Goal: Ask a question

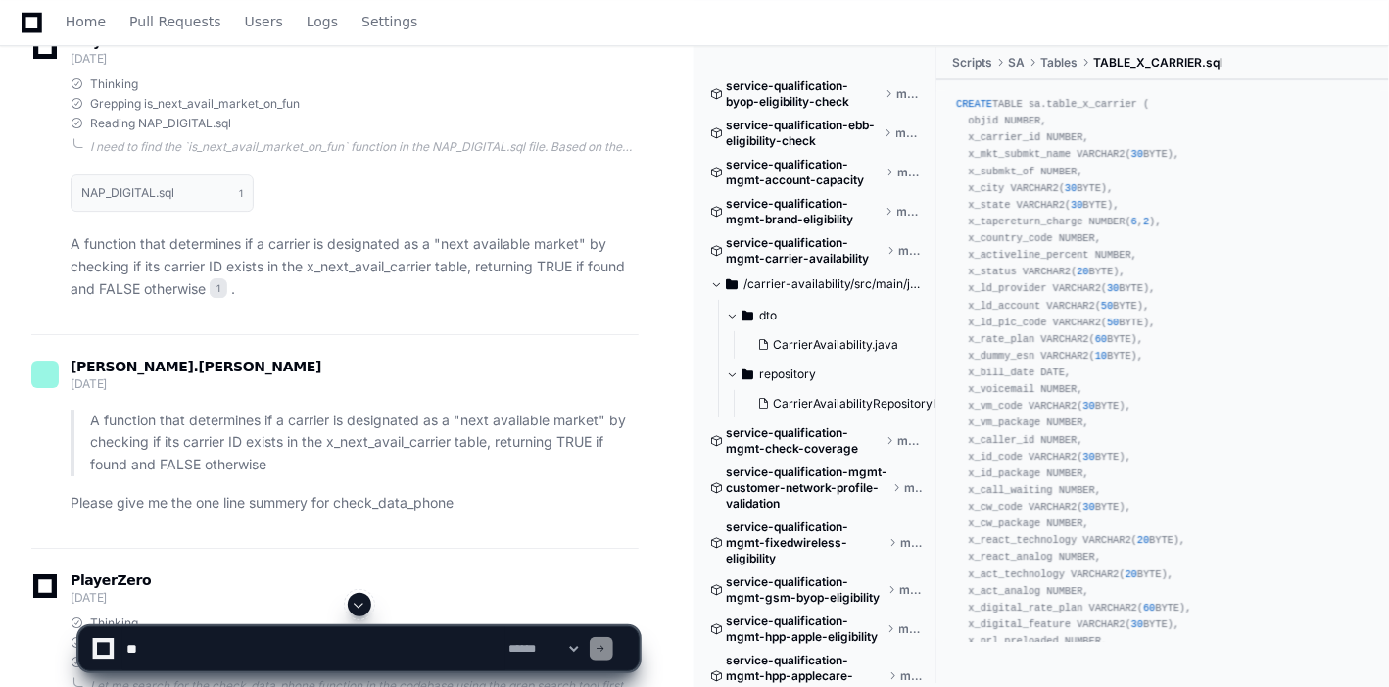
scroll to position [2376, 0]
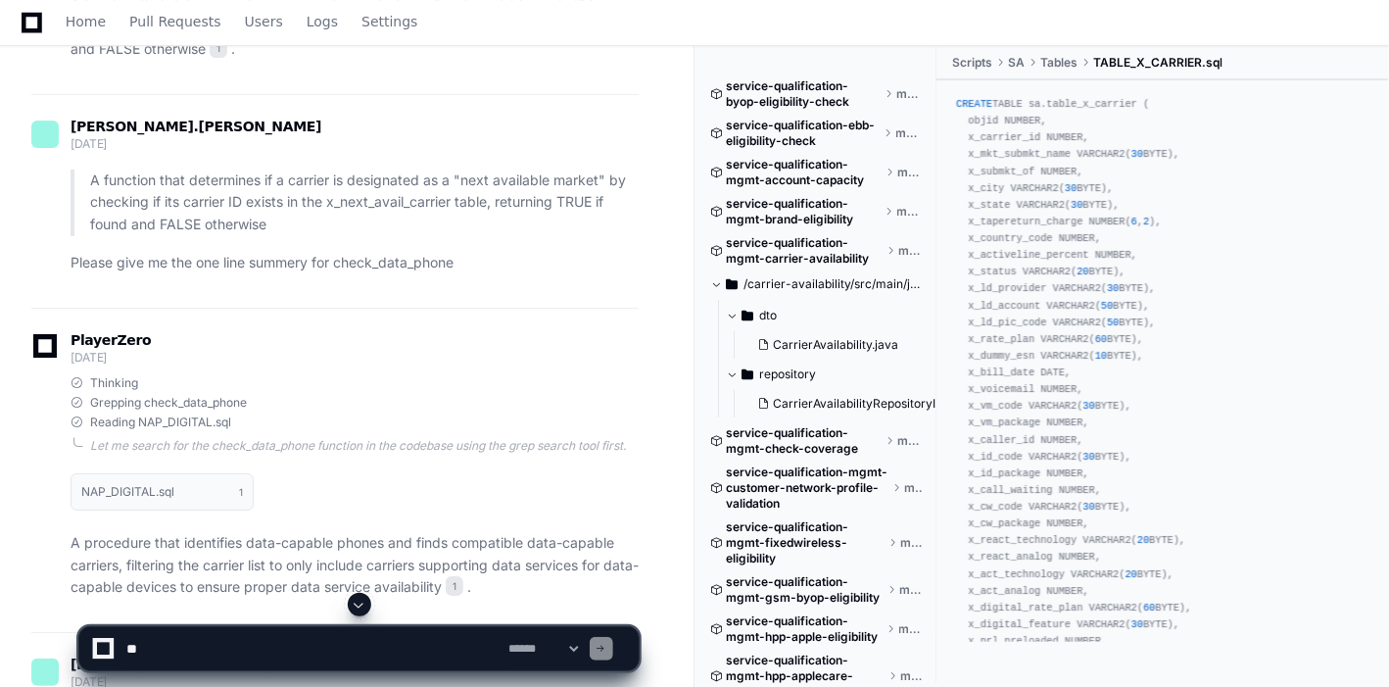
click at [445, 354] on div "PlayerZero 3 months ago Thinking Grepping check_data_phone Reading NAP_DIGITAL.…" at bounding box center [334, 470] width 607 height 325
click at [286, 639] on textarea at bounding box center [313, 648] width 383 height 43
type textarea "**********"
click at [362, 608] on span at bounding box center [360, 605] width 16 height 16
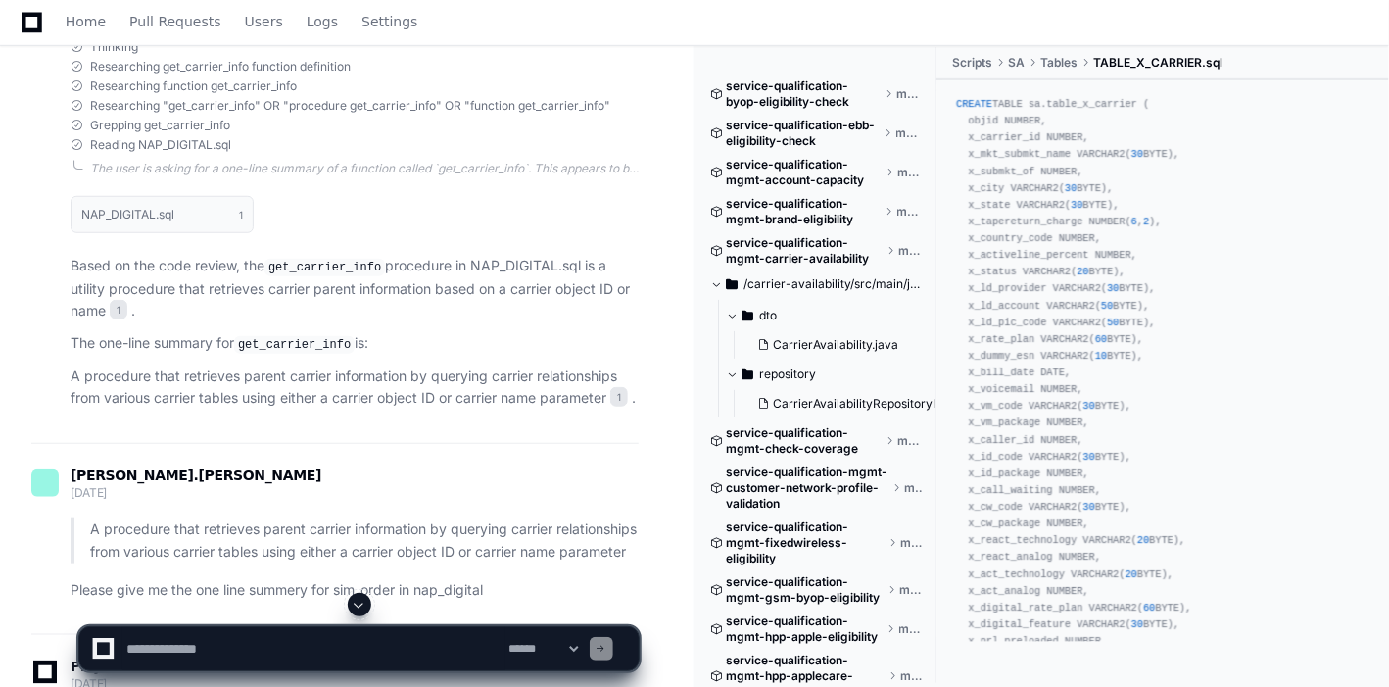
scroll to position [554, 0]
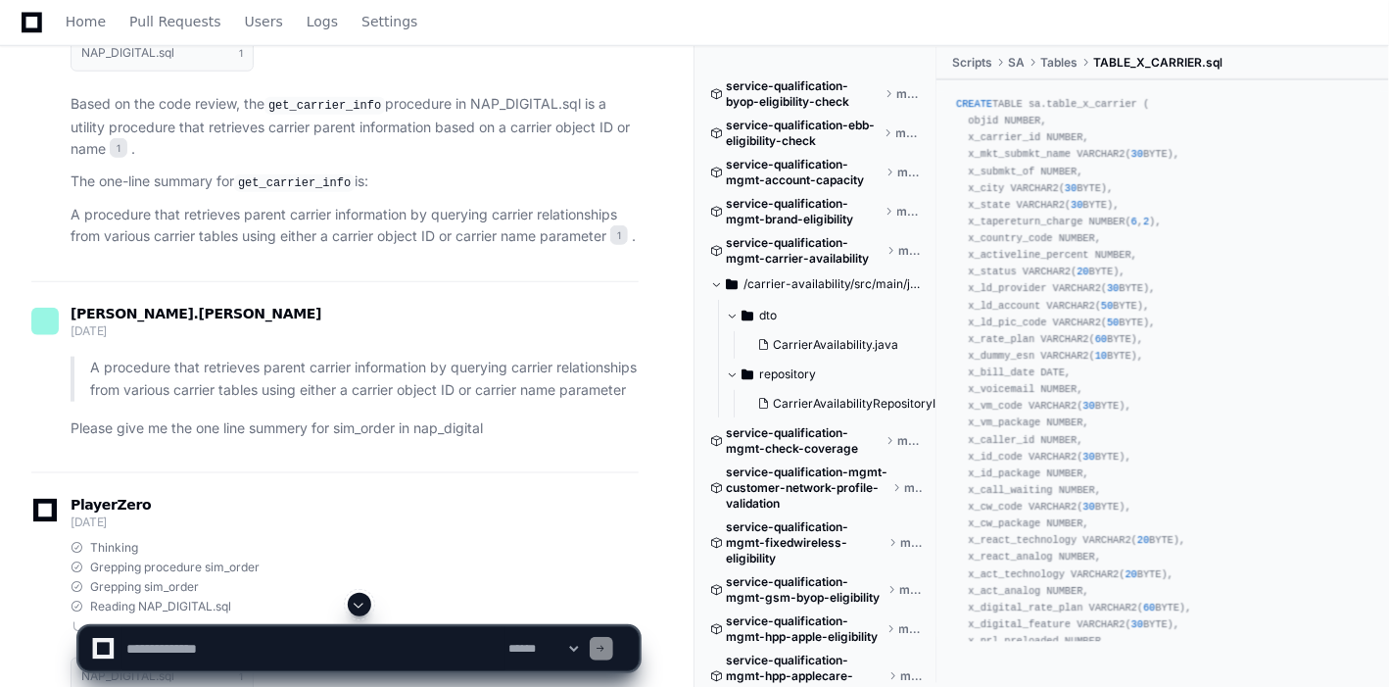
click at [356, 600] on span at bounding box center [360, 605] width 16 height 16
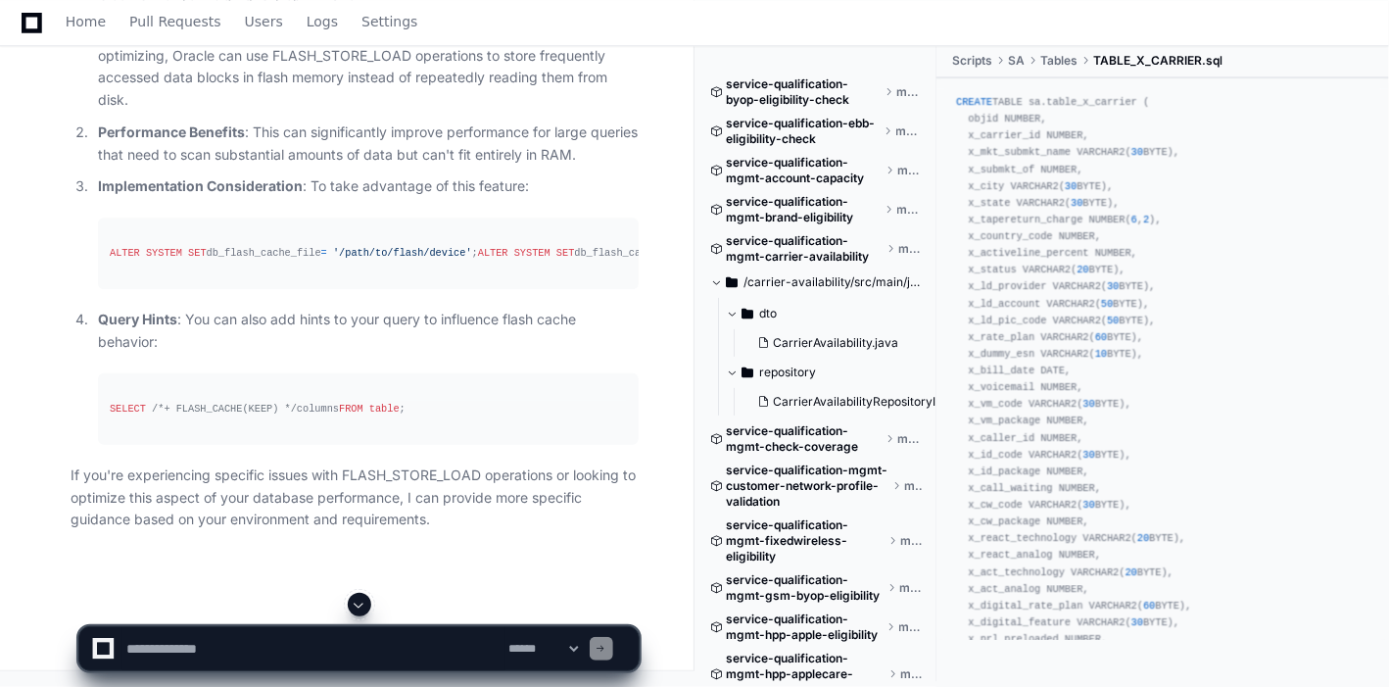
scroll to position [104616, 0]
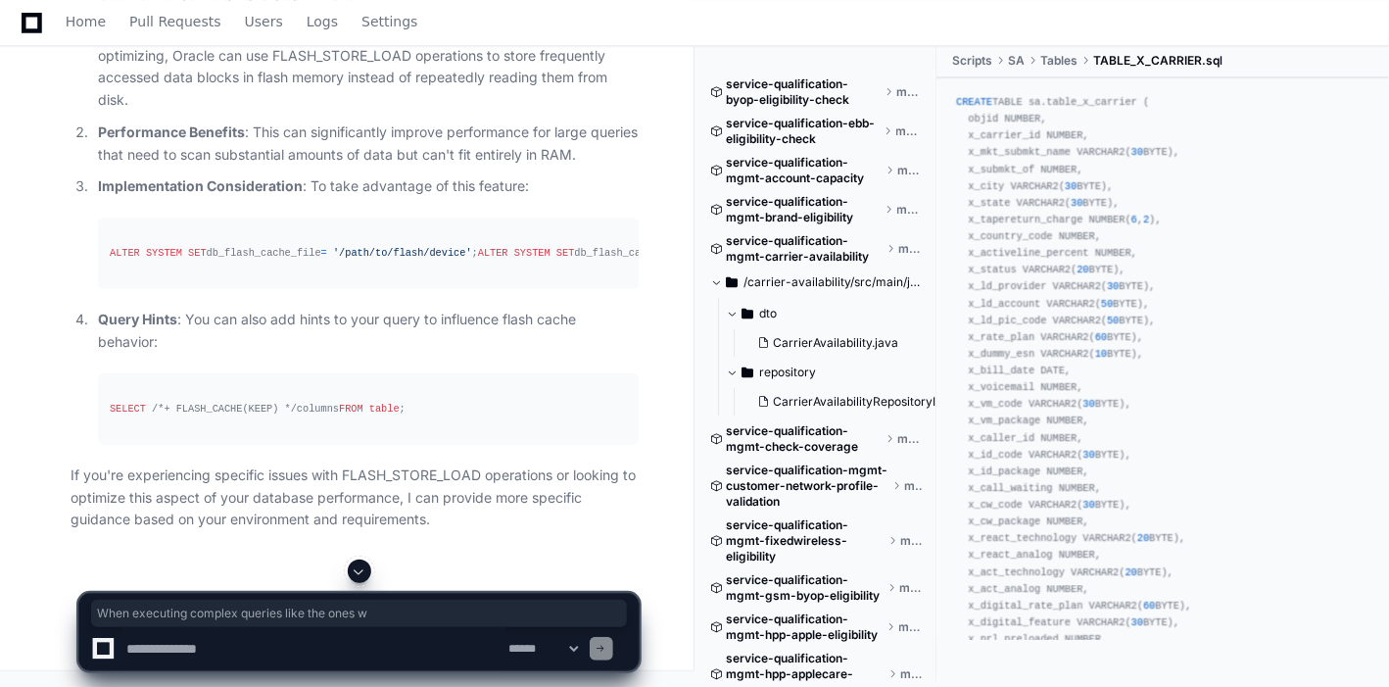
drag, startPoint x: 234, startPoint y: 272, endPoint x: 549, endPoint y: 268, distance: 314.5
click at [549, 112] on p "Flash Cache Usage : When executing complex queries like the ones we've been opt…" at bounding box center [368, 67] width 541 height 89
click at [235, 112] on p "Flash Cache Usage : When executing complex queries like the ones we've been opt…" at bounding box center [368, 67] width 541 height 89
drag, startPoint x: 235, startPoint y: 275, endPoint x: 246, endPoint y: 272, distance: 11.2
click at [246, 112] on p "Flash Cache Usage : When executing complex queries like the ones we've been opt…" at bounding box center [368, 67] width 541 height 89
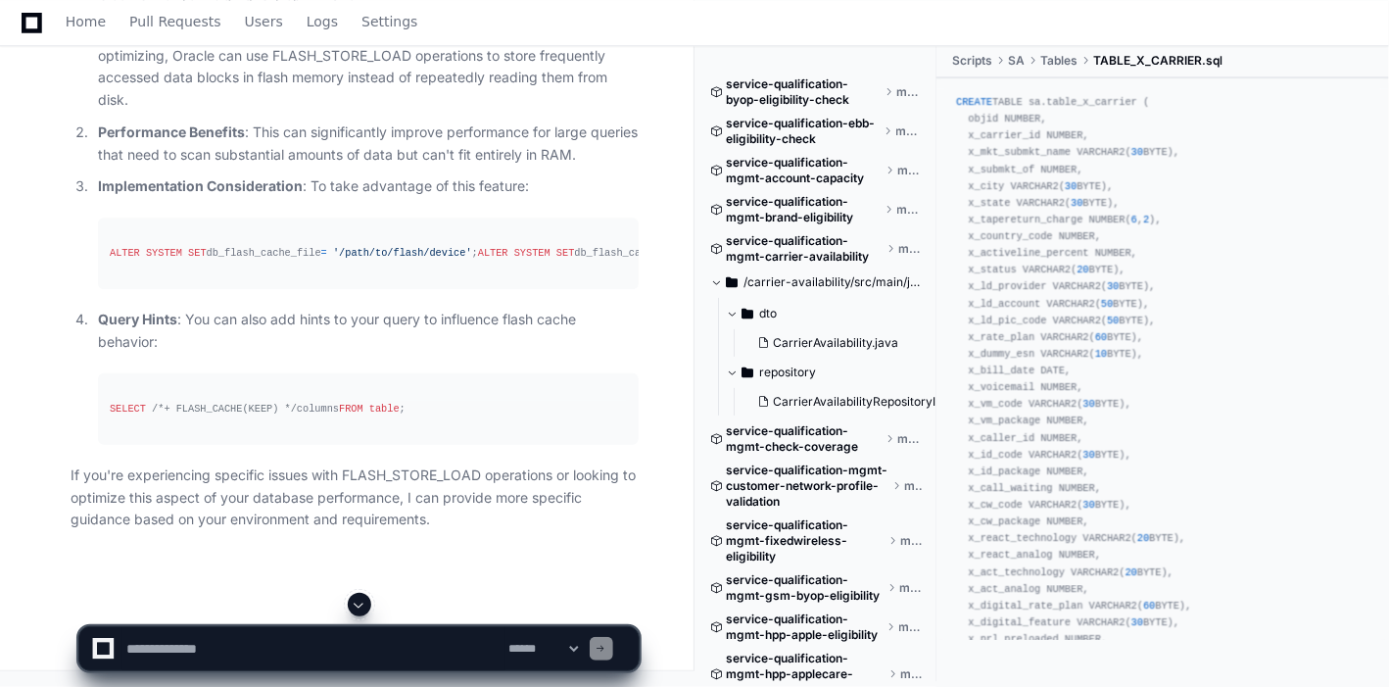
click at [173, 112] on p "Flash Cache Usage : When executing complex queries like the ones we've been opt…" at bounding box center [368, 67] width 541 height 89
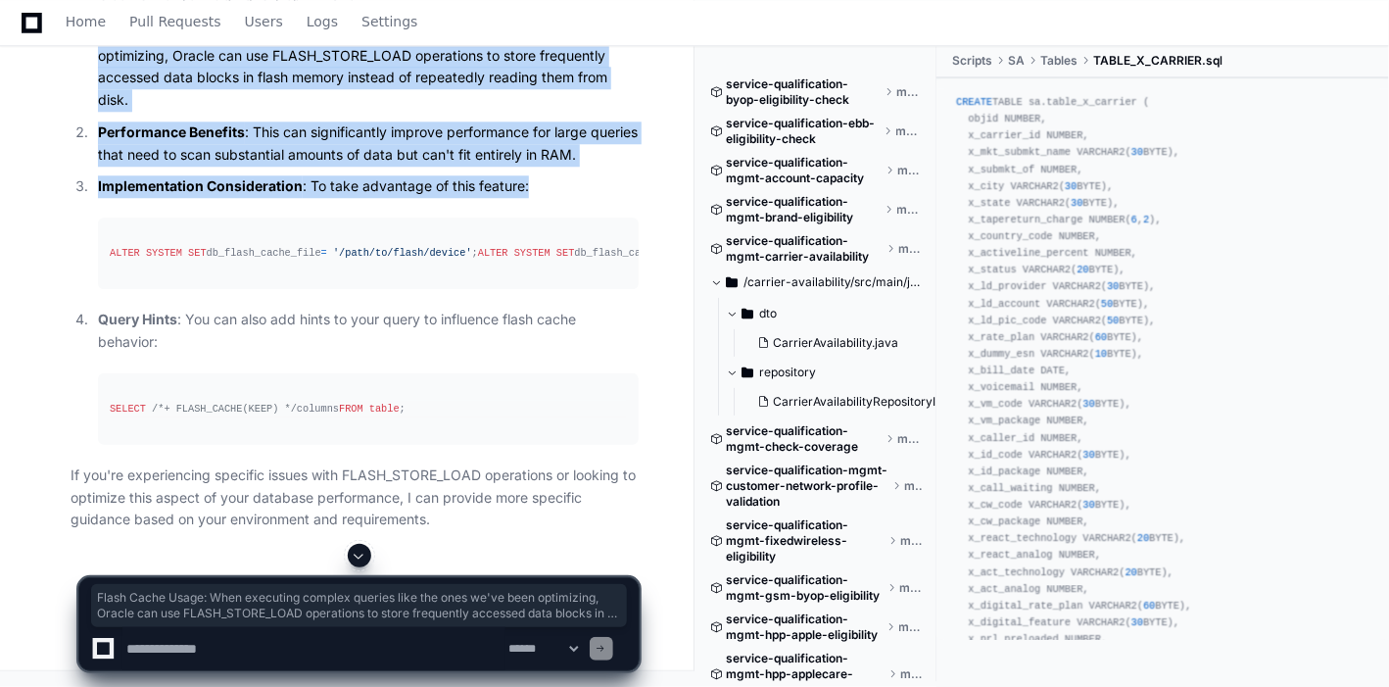
drag, startPoint x: 97, startPoint y: 266, endPoint x: 544, endPoint y: 423, distance: 473.5
click at [544, 423] on ol "Flash Cache Usage : When executing complex queries like the ones we've been opt…" at bounding box center [355, 234] width 568 height 422
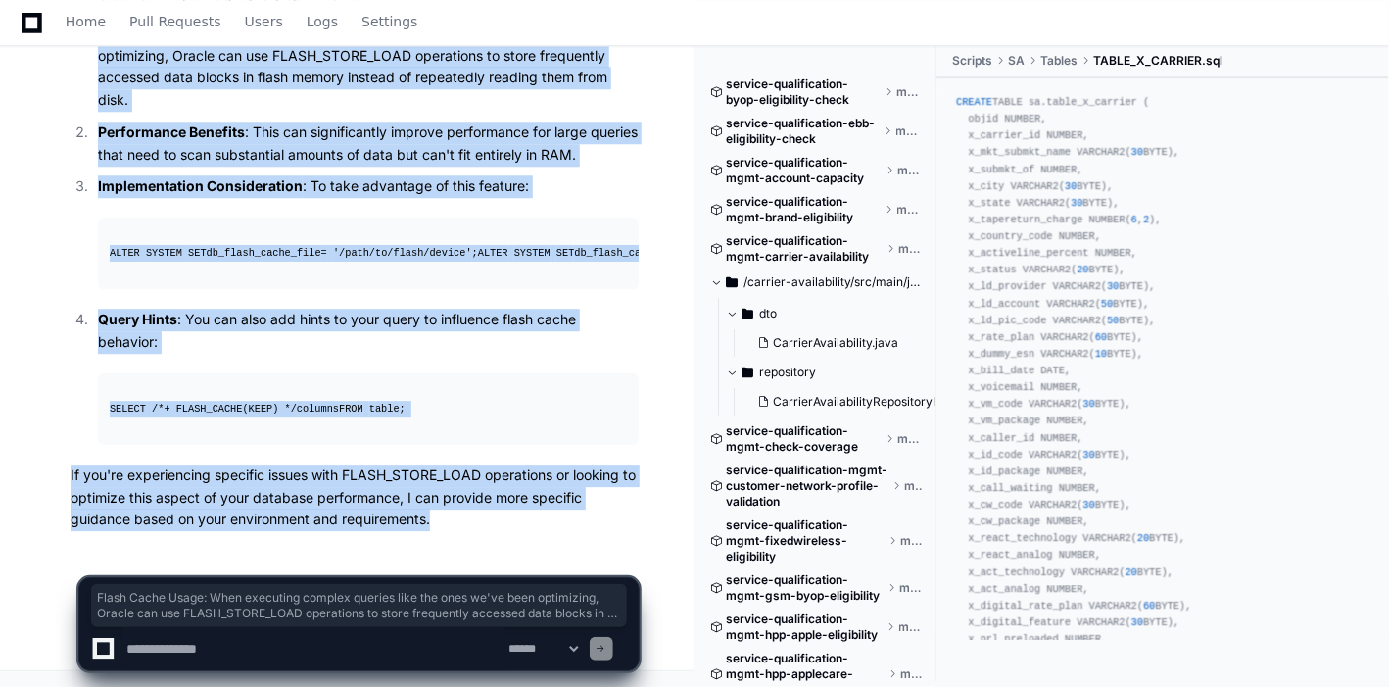
click at [431, 522] on p "If you're experiencing specific issues with FLASH_STORE_LOAD operations or look…" at bounding box center [355, 497] width 568 height 67
copy article "Flash Cache Usage : When executing complex queries like the ones we've been opt…"
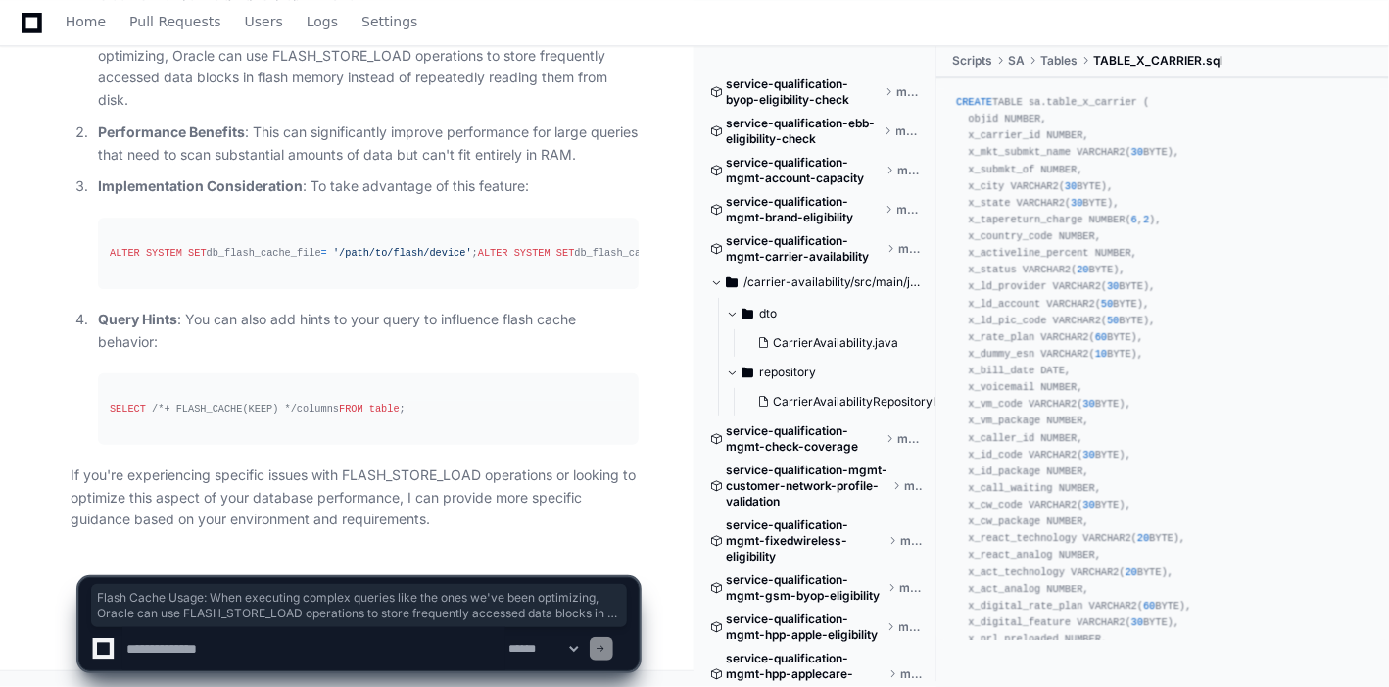
click at [320, 640] on textarea at bounding box center [313, 648] width 383 height 43
type textarea "*"
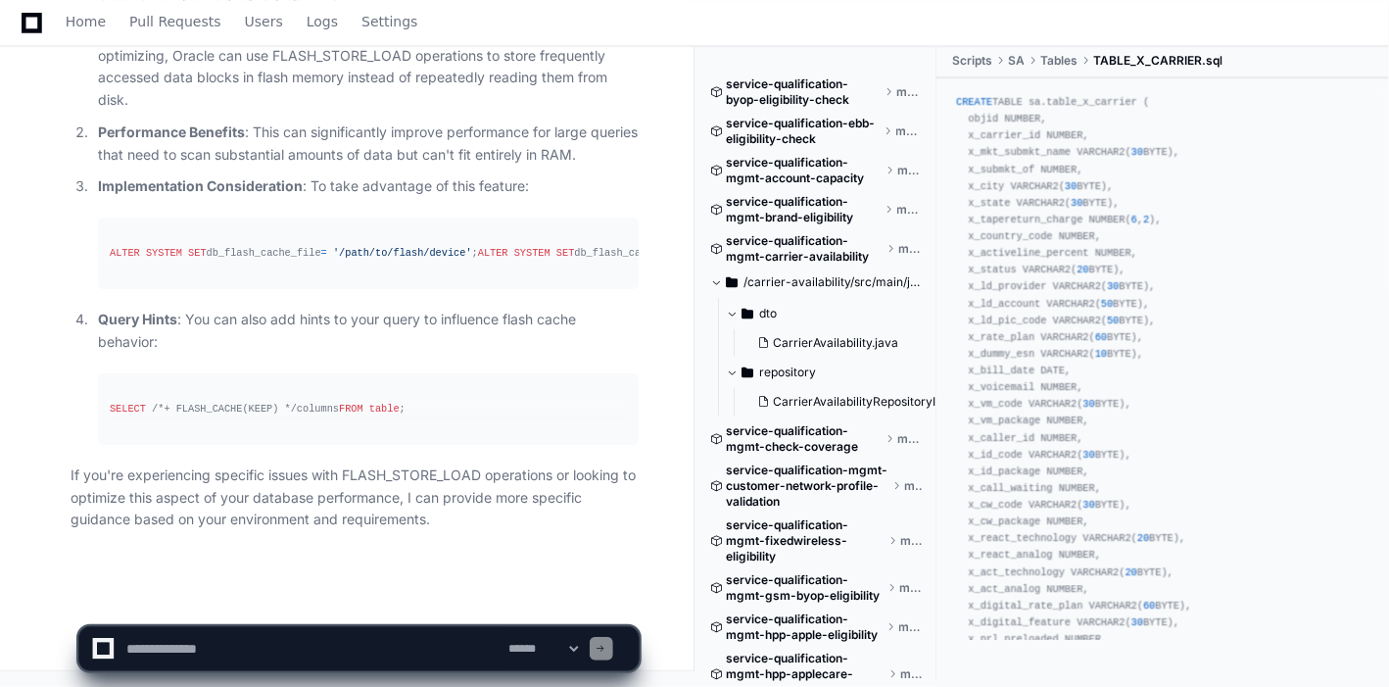
click at [109, 412] on pre "SELECT /*+ FLASH_CACHE(KEEP) */ columns FROM table ;" at bounding box center [368, 409] width 541 height 72
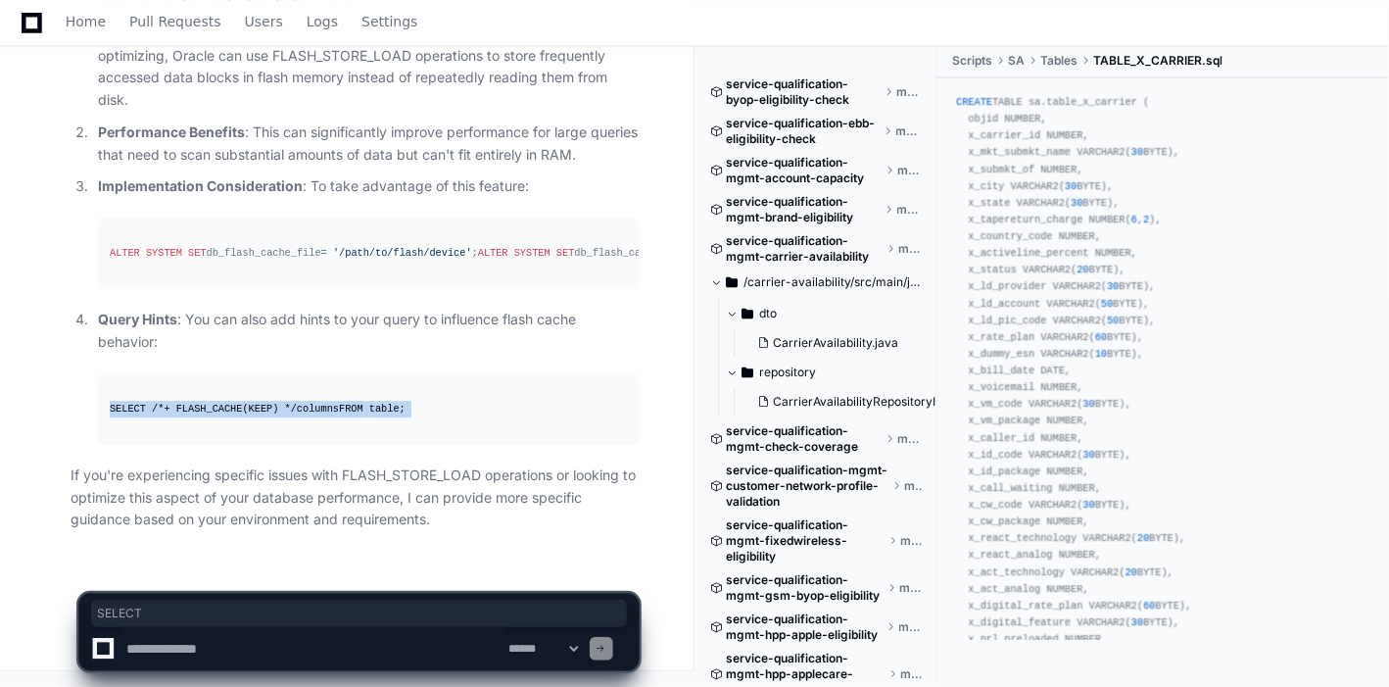
click at [109, 412] on pre "SELECT /*+ FLASH_CACHE(KEEP) */ columns FROM table ;" at bounding box center [368, 409] width 541 height 72
copy article "SELECT /*+ FLASH_CACHE(KEEP) */ columns FROM table ;"
click at [439, 411] on div "SELECT /*+ FLASH_CACHE(KEEP) */ columns FROM table ;" at bounding box center [368, 409] width 517 height 17
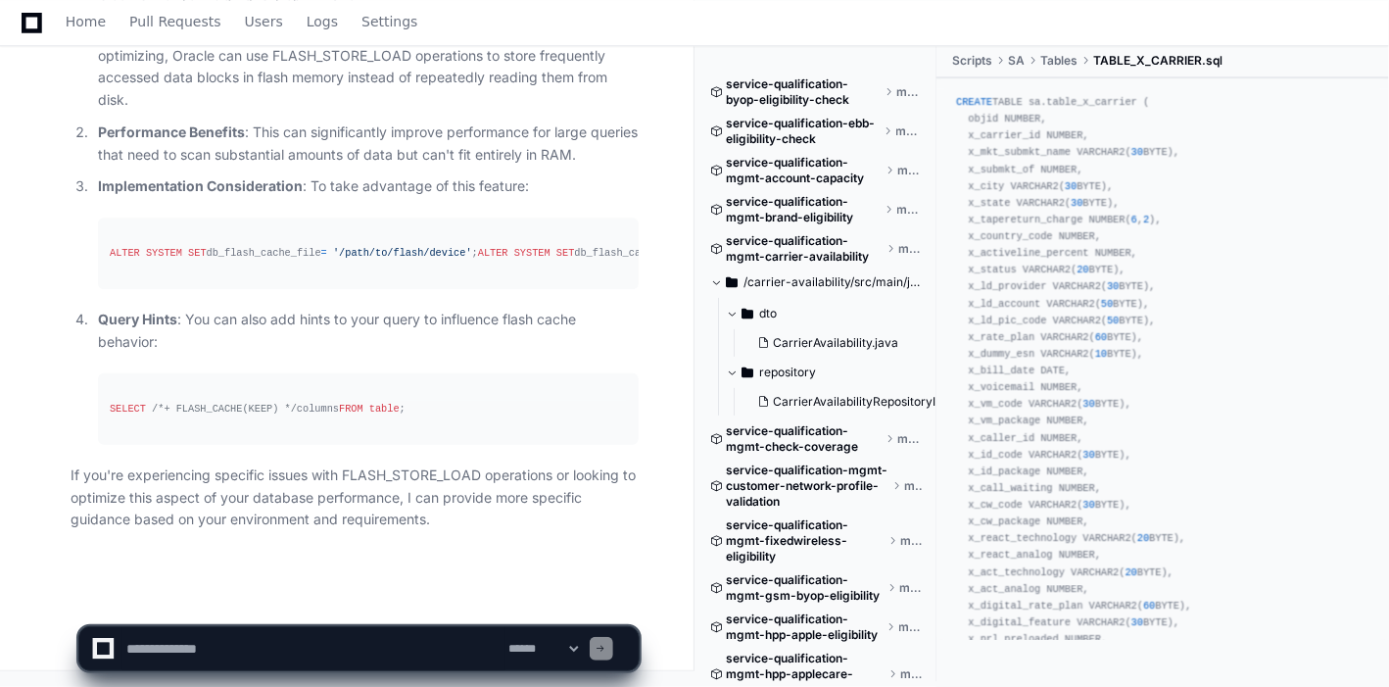
click at [272, 649] on textarea at bounding box center [313, 648] width 383 height 43
click at [285, 635] on textarea at bounding box center [313, 648] width 383 height 43
paste textarea "**********"
type textarea "**********"
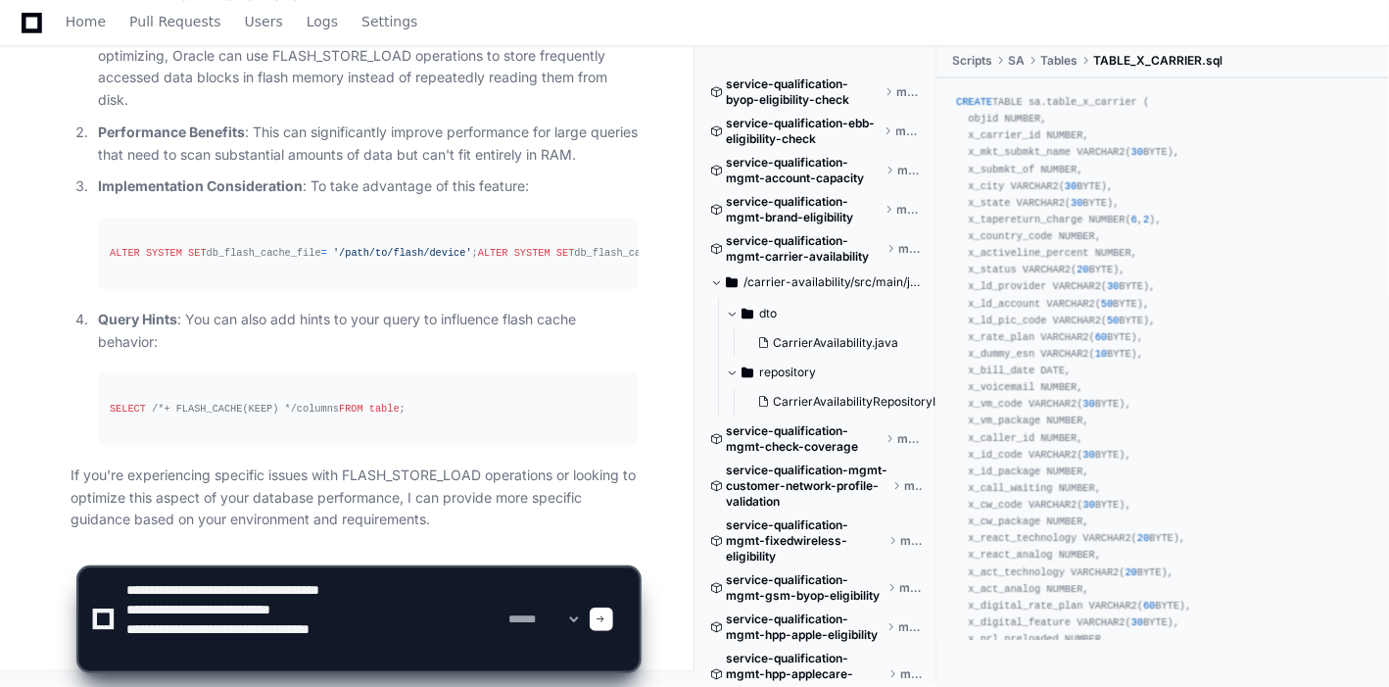
click at [391, 628] on textarea at bounding box center [313, 619] width 383 height 102
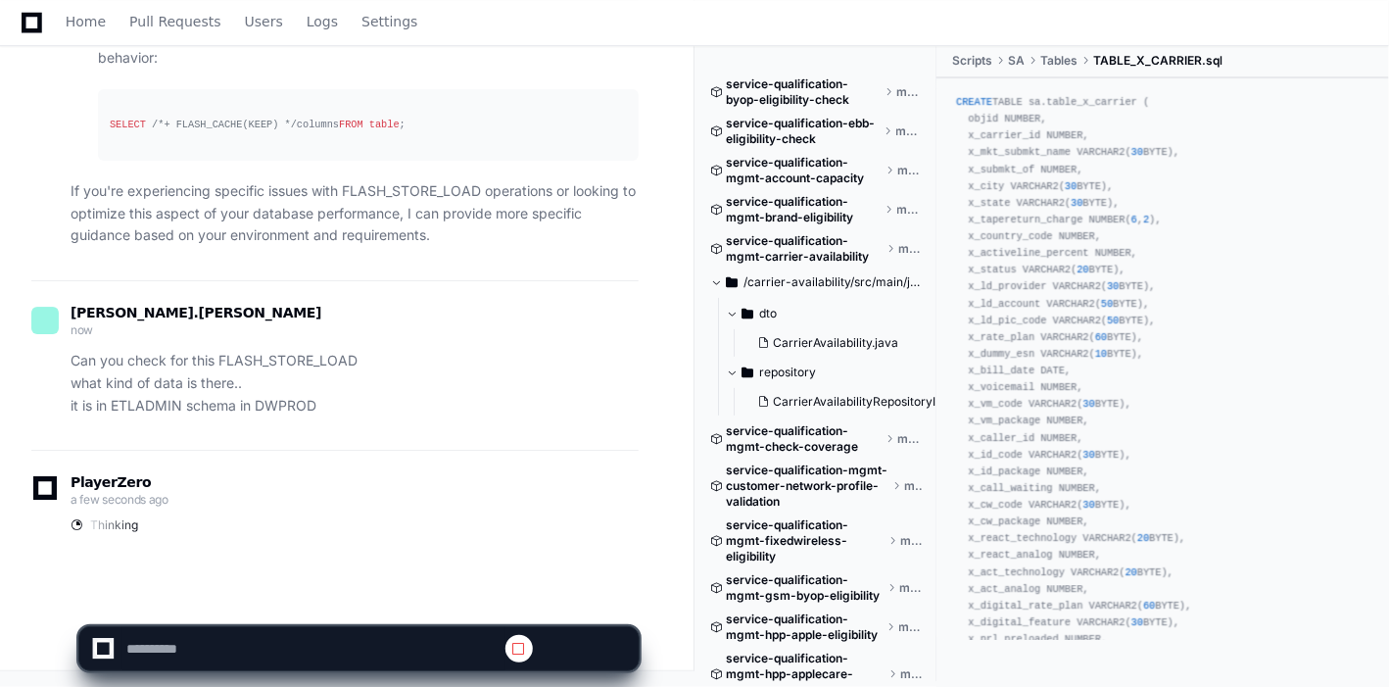
scroll to position [0, 0]
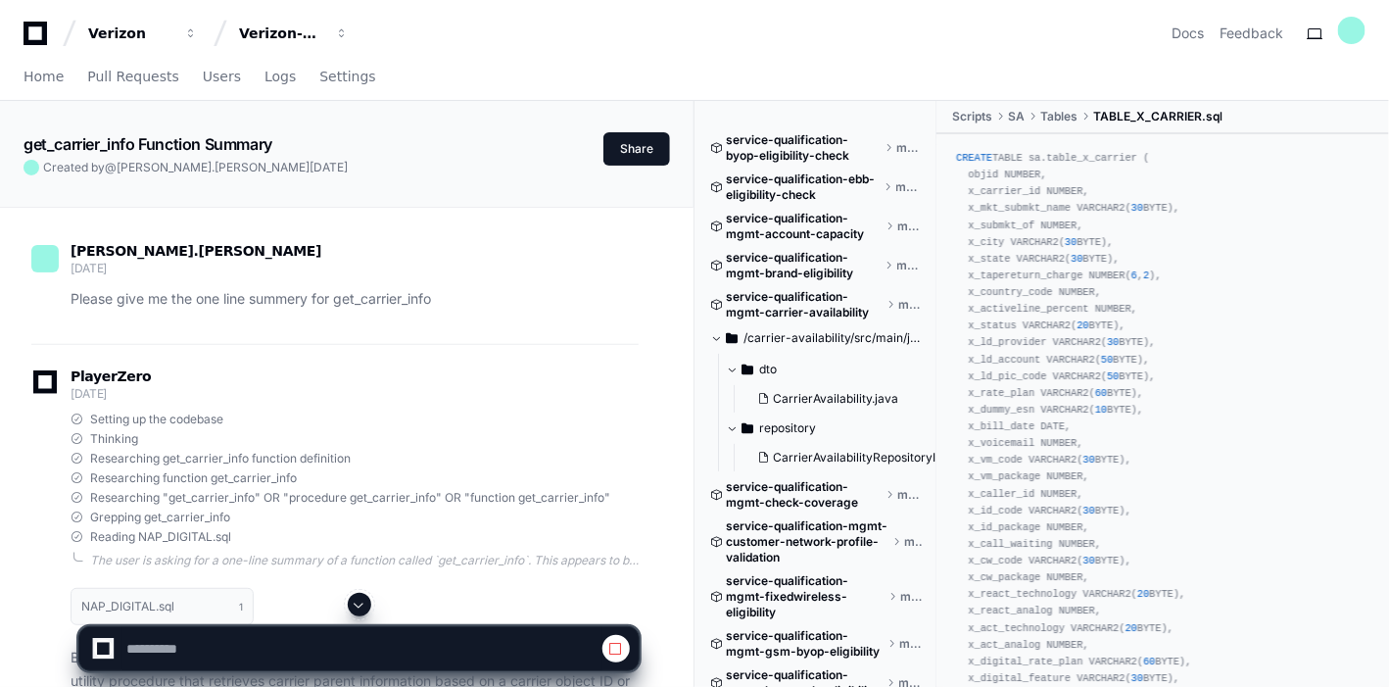
click at [358, 604] on span at bounding box center [360, 605] width 16 height 16
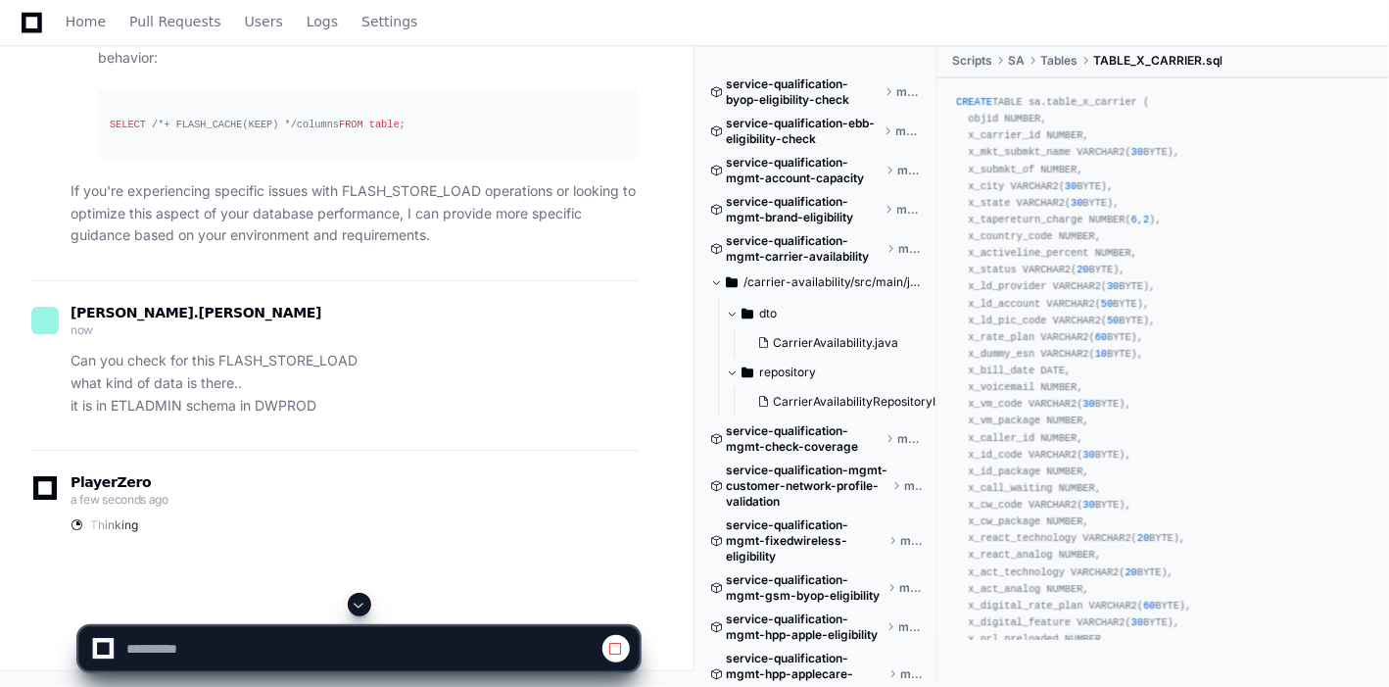
scroll to position [104880, 0]
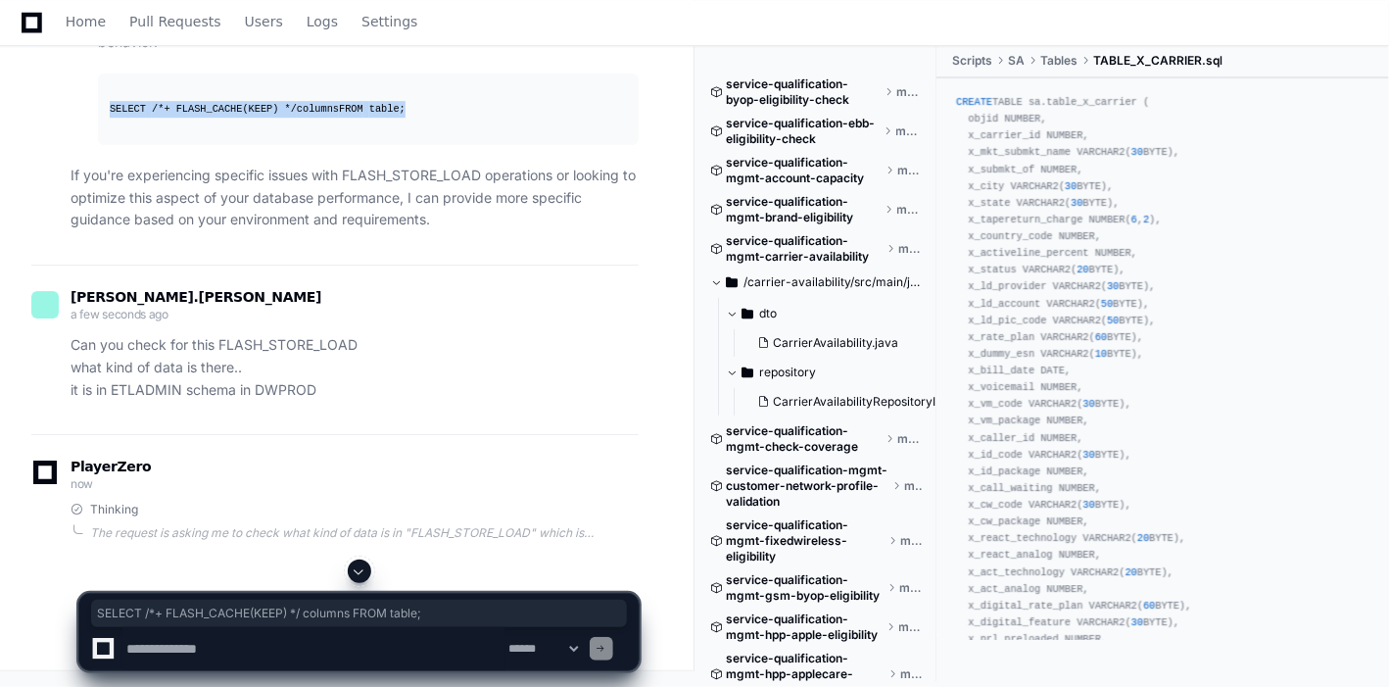
click at [398, 145] on pre "SELECT /*+ FLASH_CACHE(KEEP) */ columns FROM table ;" at bounding box center [368, 109] width 541 height 72
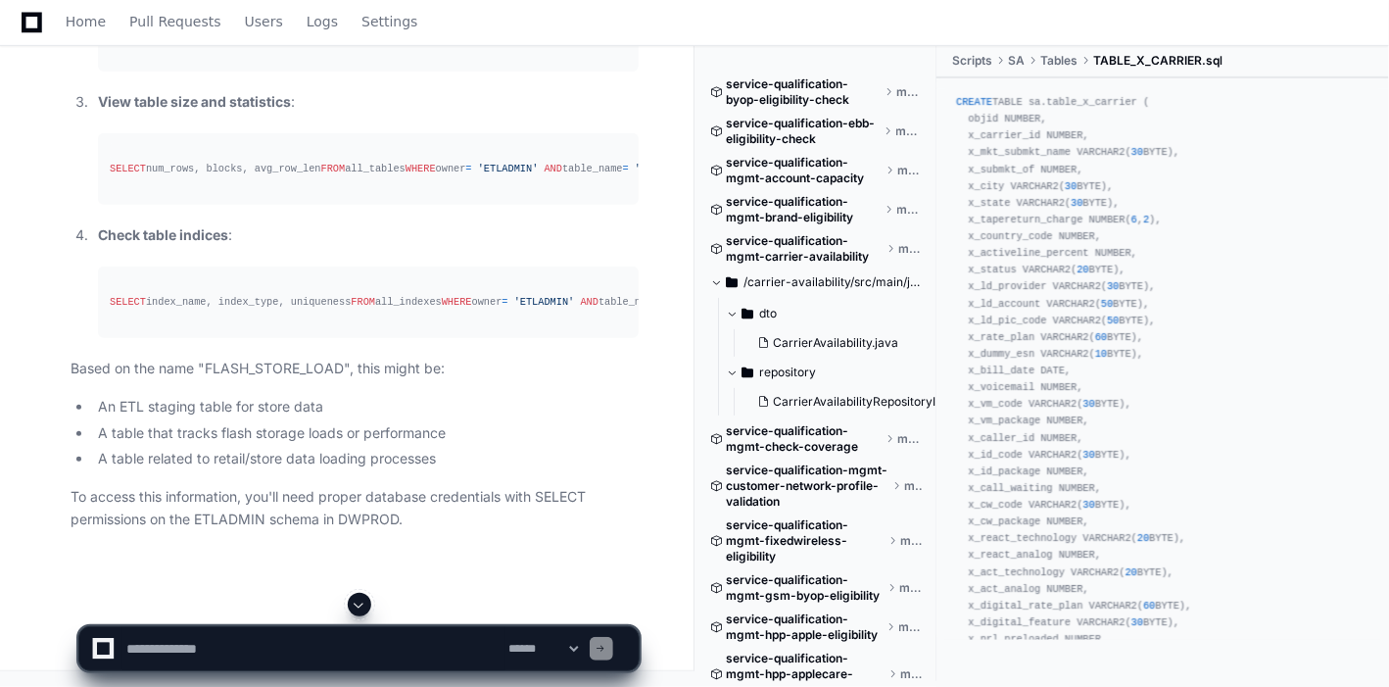
scroll to position [105490, 0]
click at [272, 637] on textarea at bounding box center [313, 648] width 383 height 43
click at [243, 646] on textarea at bounding box center [313, 648] width 383 height 43
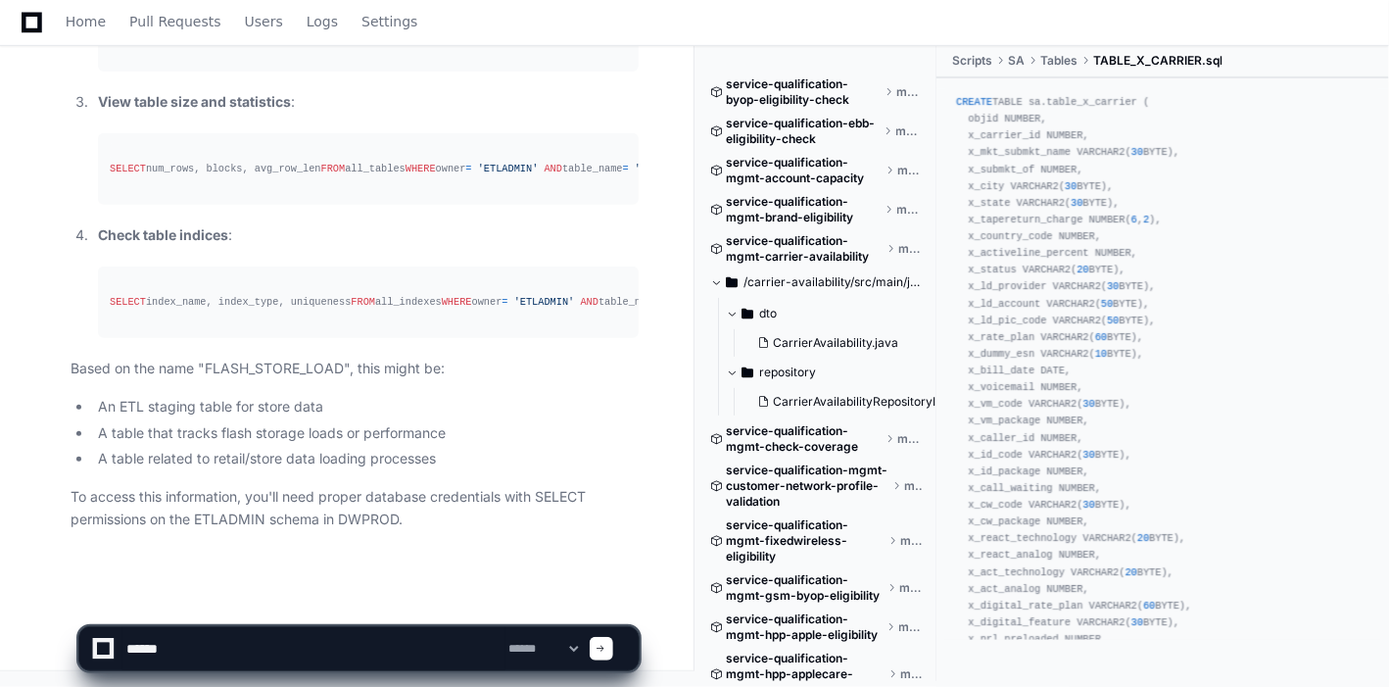
type textarea "******"
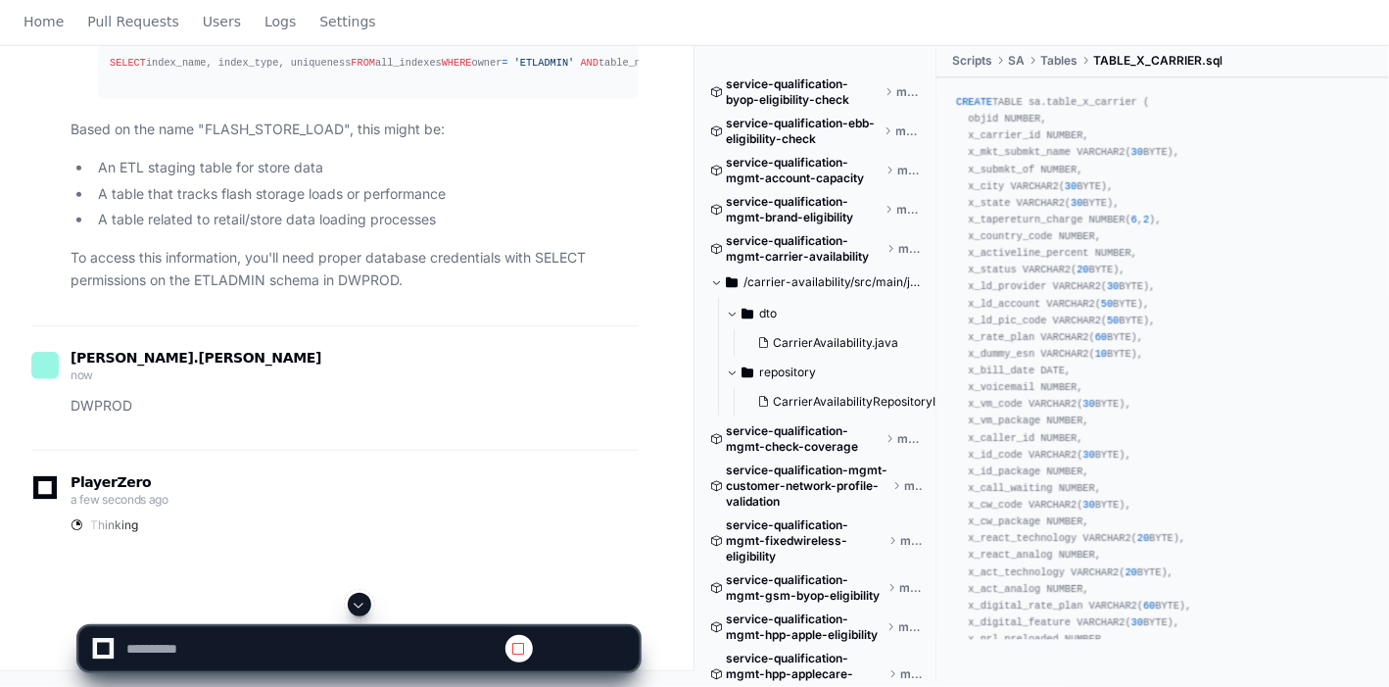
scroll to position [0, 0]
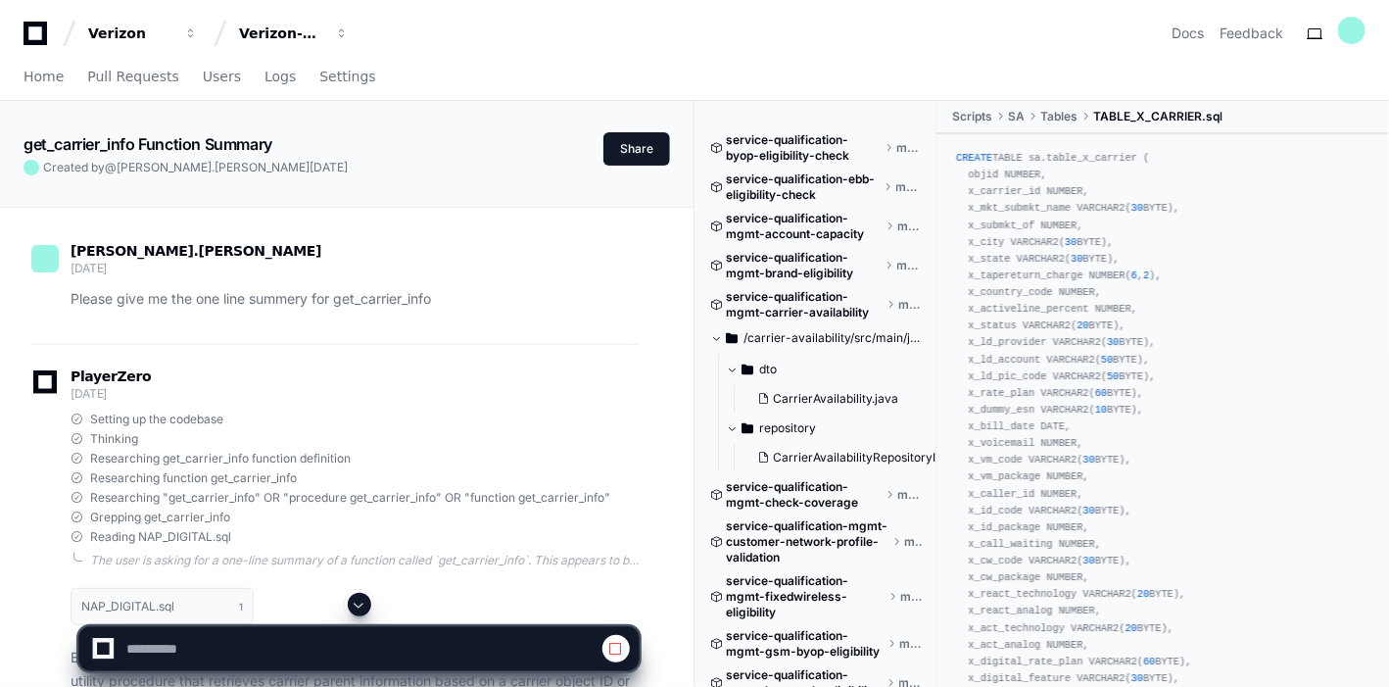
click at [361, 605] on span at bounding box center [360, 605] width 16 height 16
click at [354, 599] on span at bounding box center [360, 605] width 16 height 16
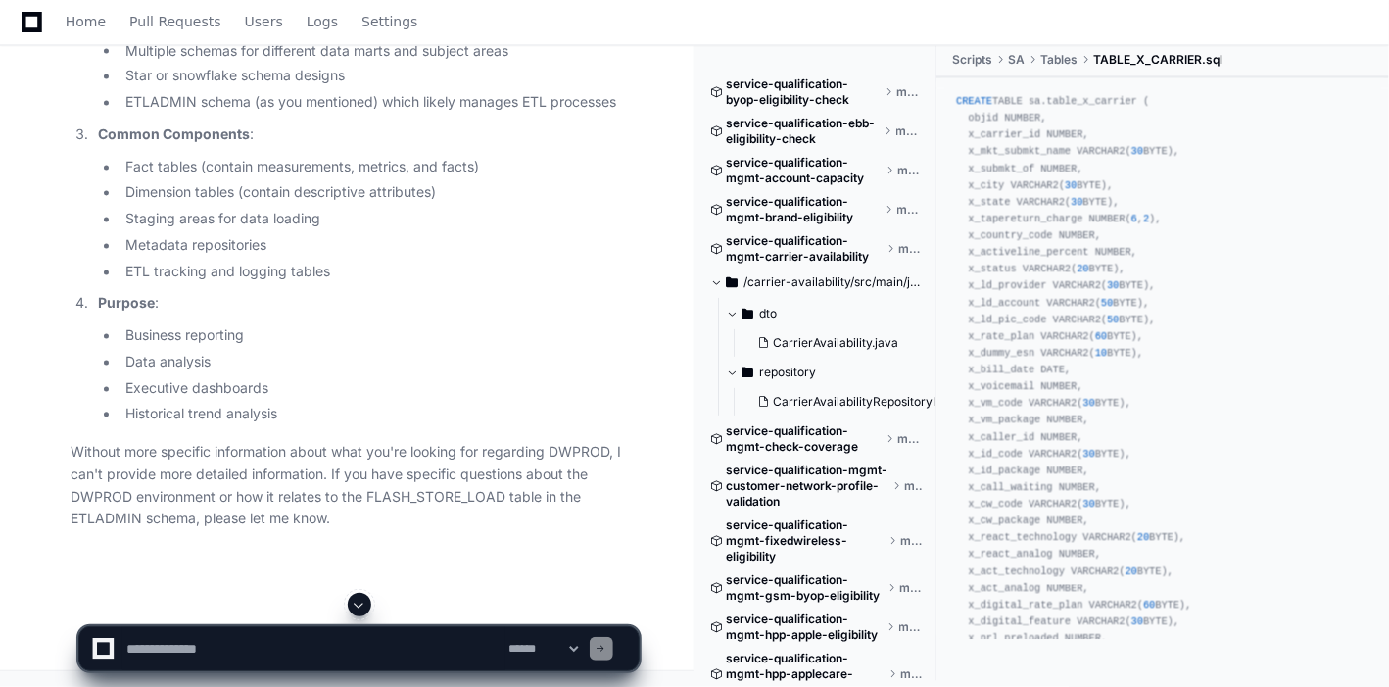
scroll to position [106763, 0]
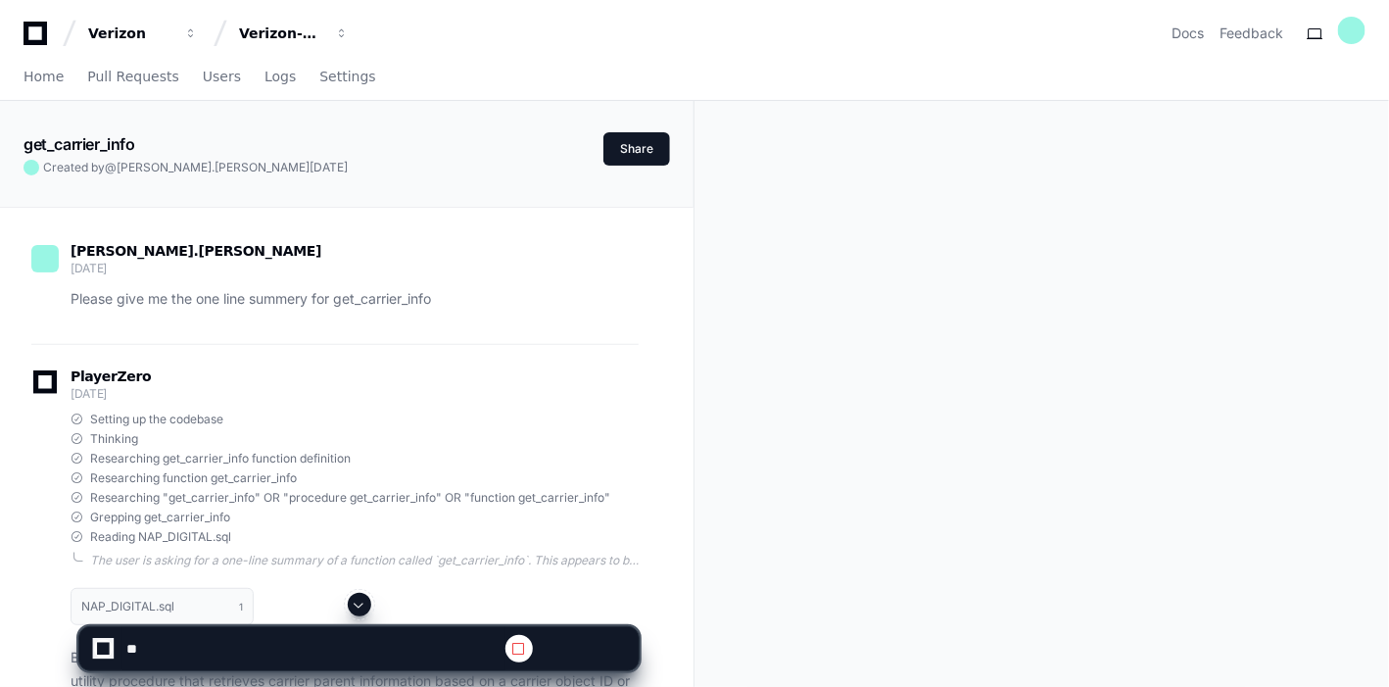
click at [358, 605] on span at bounding box center [360, 605] width 16 height 16
click at [358, 608] on span at bounding box center [360, 605] width 16 height 16
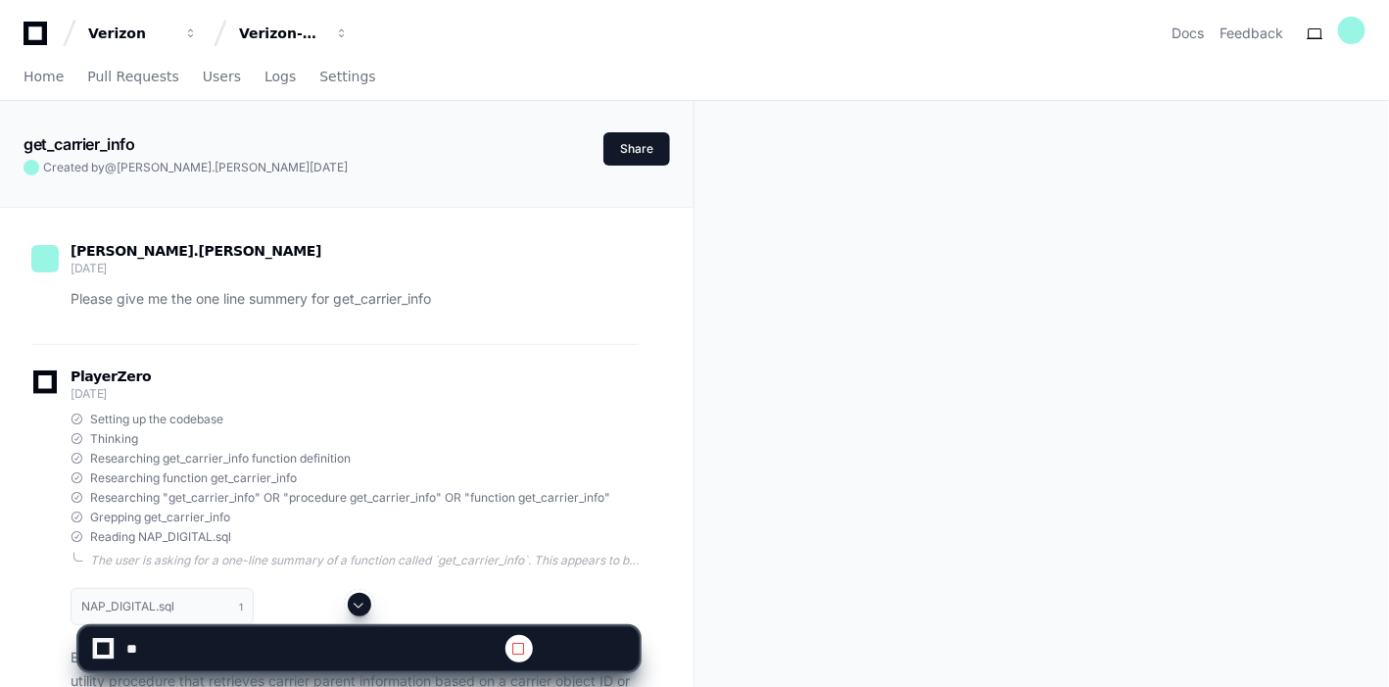
click at [358, 608] on span at bounding box center [360, 605] width 16 height 16
click at [353, 601] on span at bounding box center [360, 605] width 16 height 16
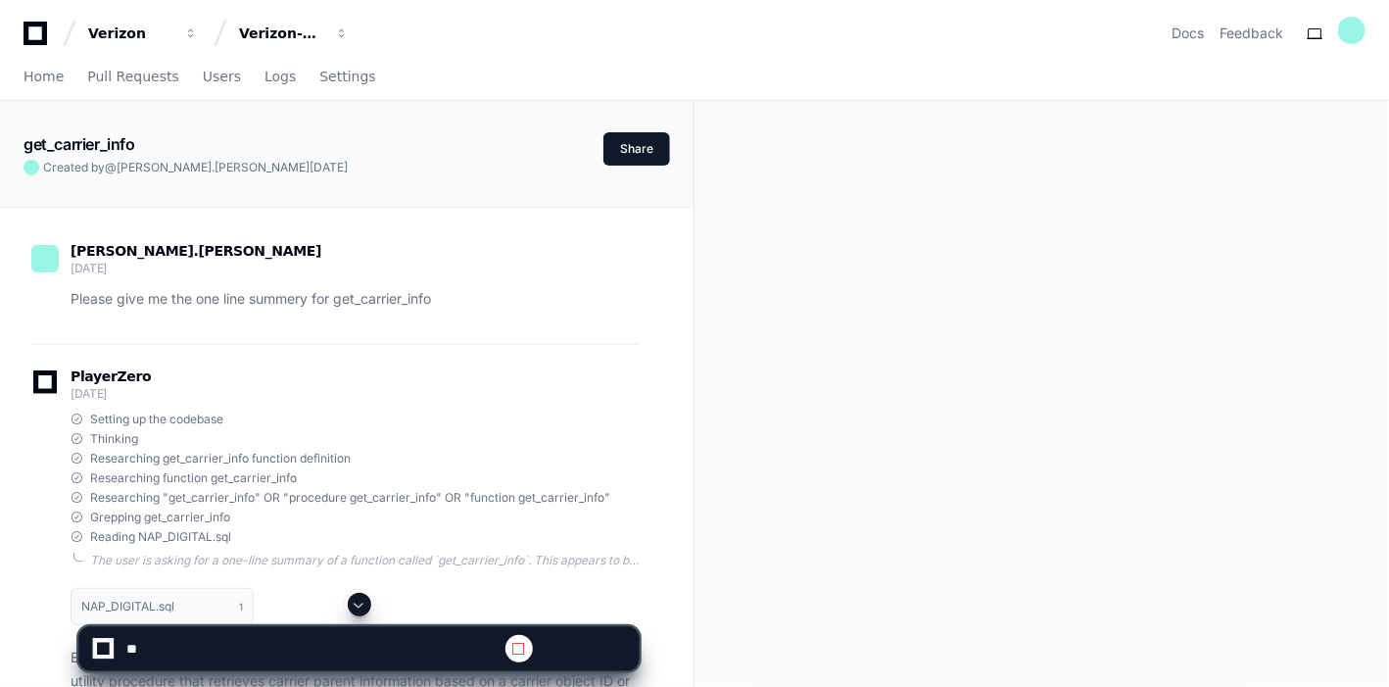
click at [353, 601] on span at bounding box center [360, 605] width 16 height 16
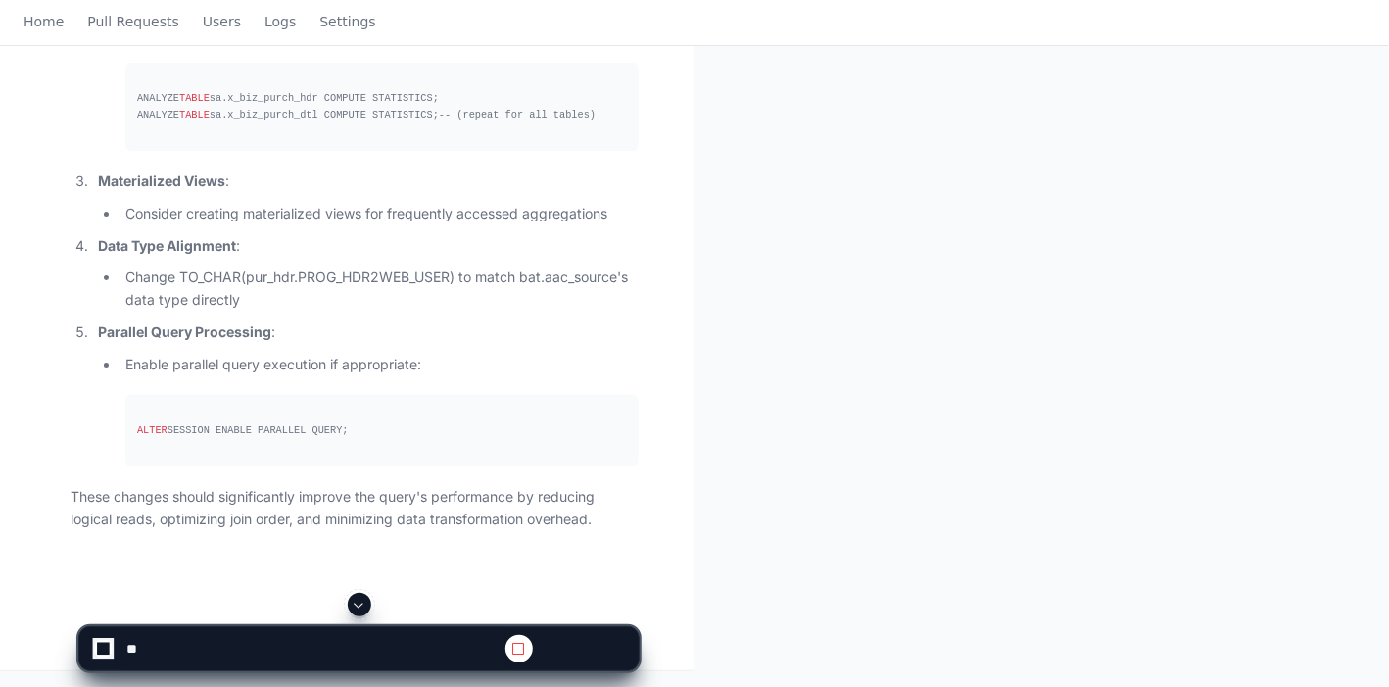
click at [353, 601] on span at bounding box center [360, 605] width 16 height 16
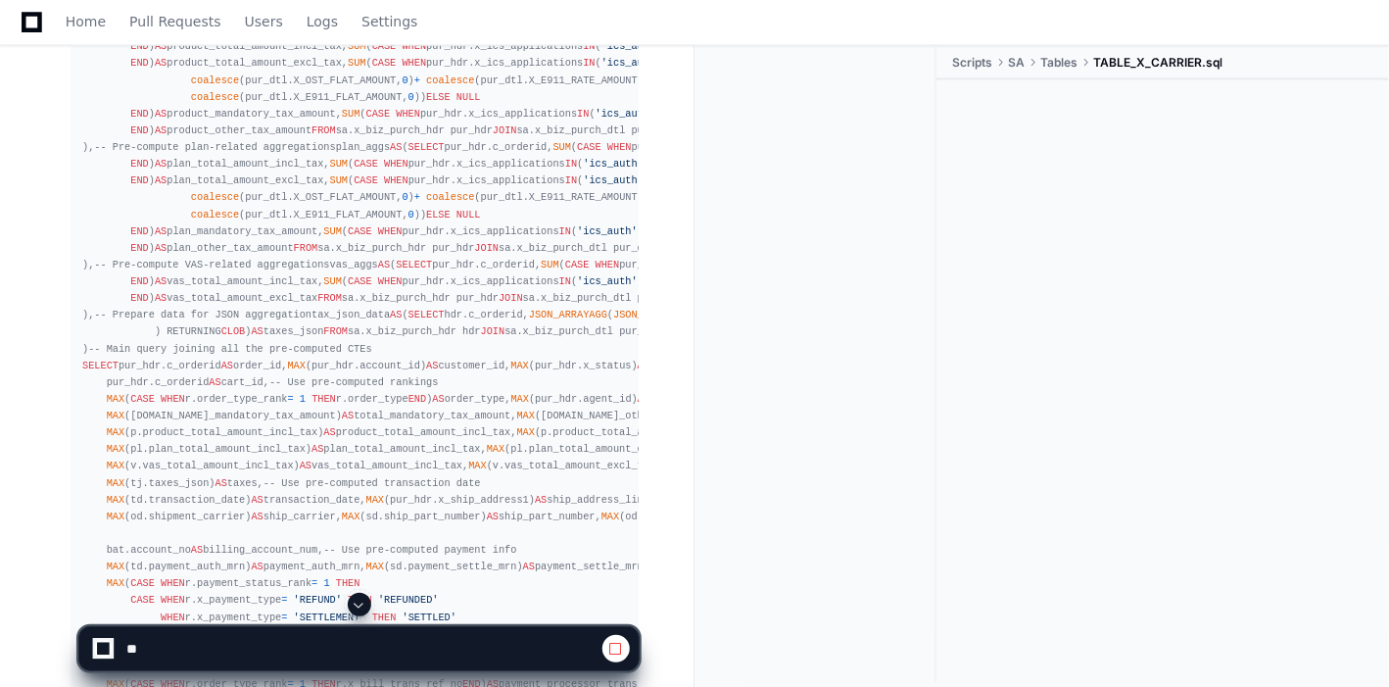
click at [363, 601] on span at bounding box center [360, 605] width 16 height 16
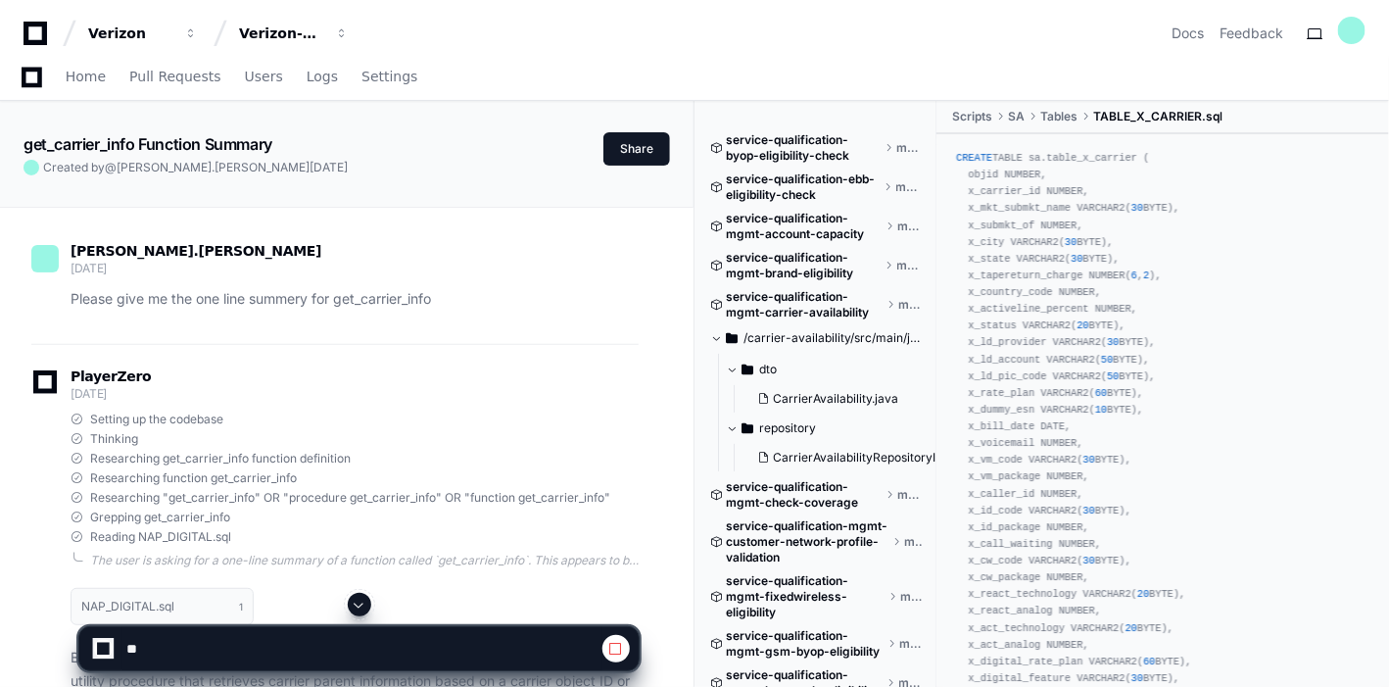
scroll to position [622, 0]
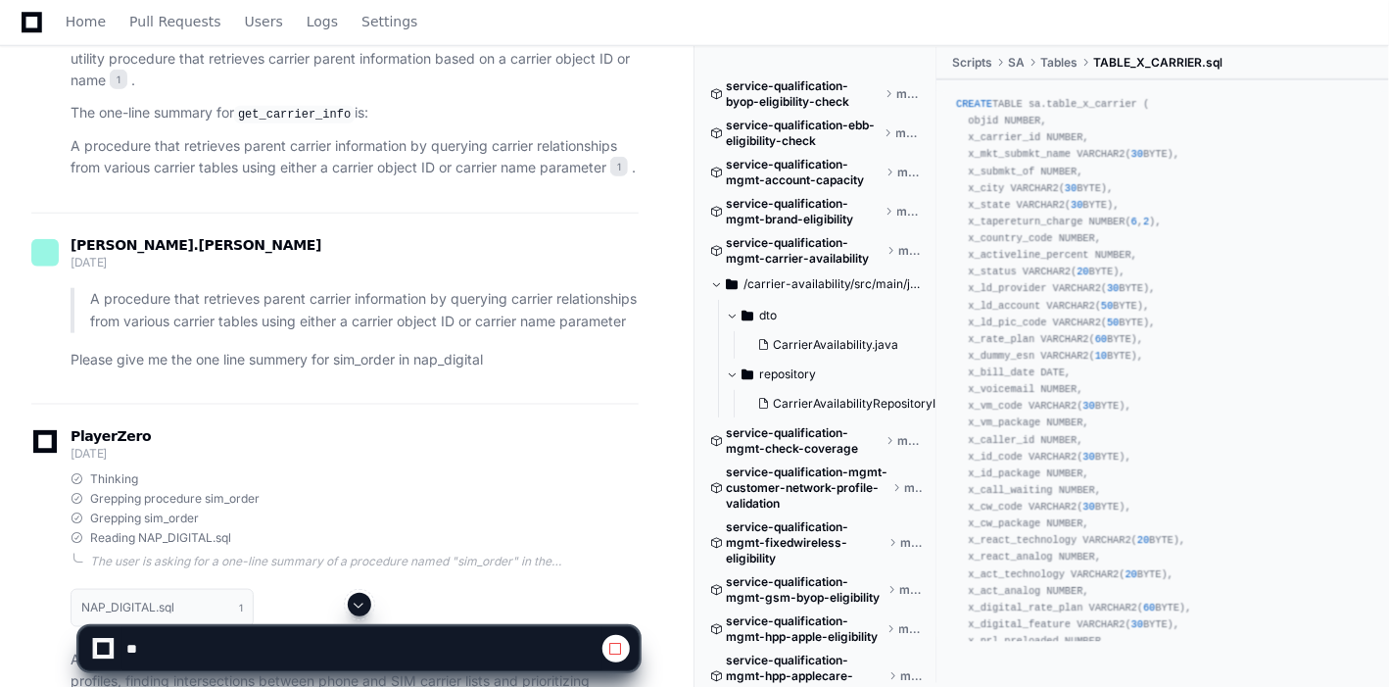
click at [363, 609] on span at bounding box center [360, 605] width 16 height 16
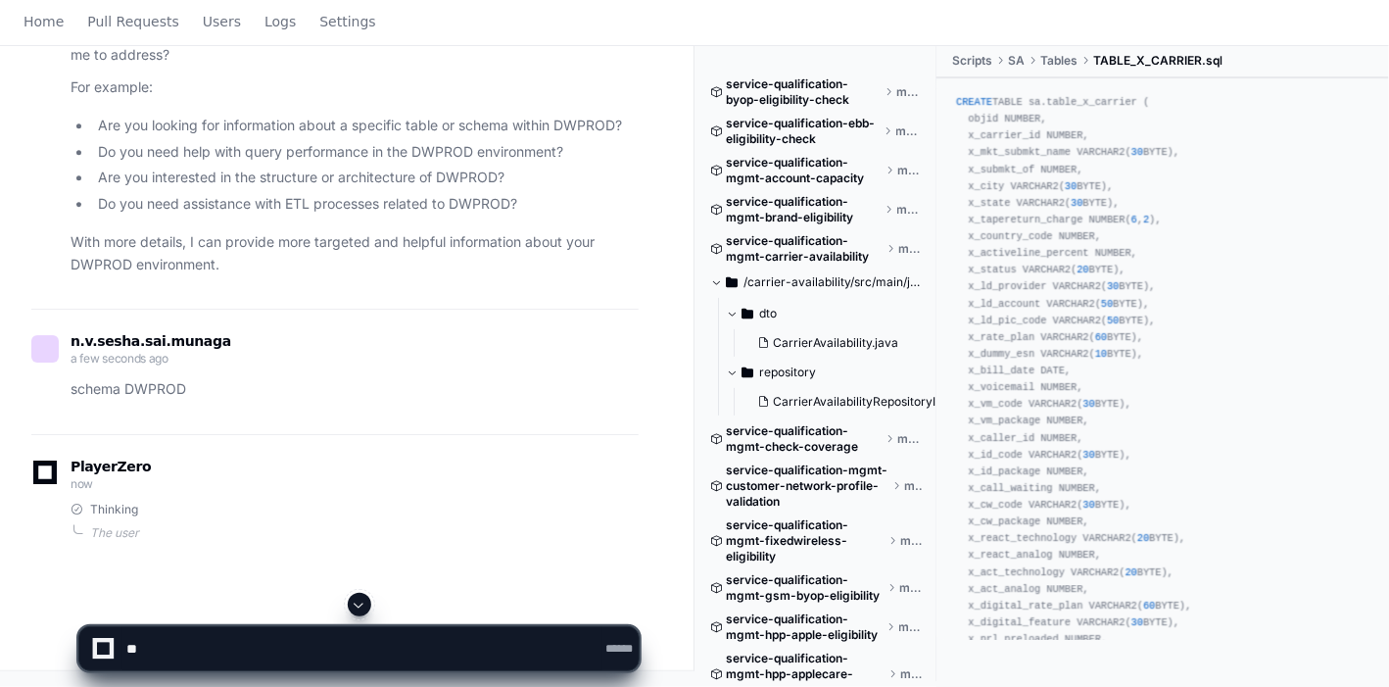
scroll to position [0, 0]
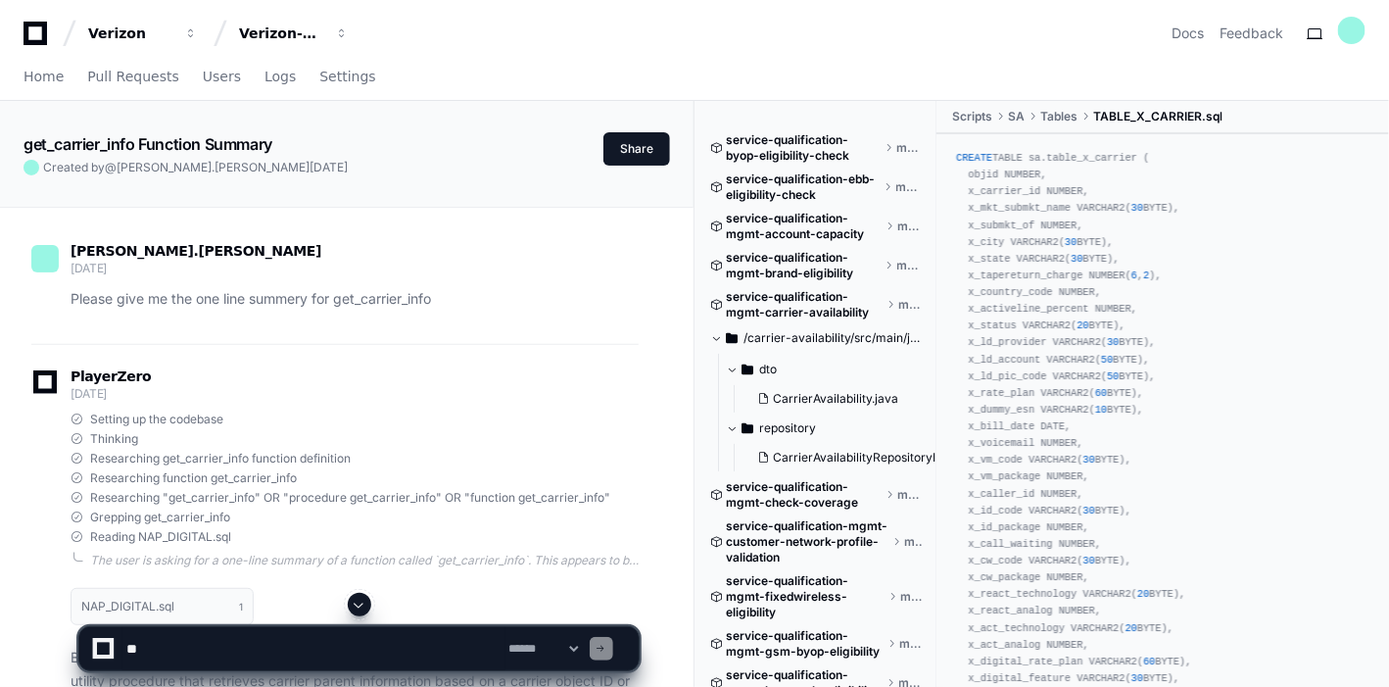
click at [358, 600] on span at bounding box center [360, 605] width 16 height 16
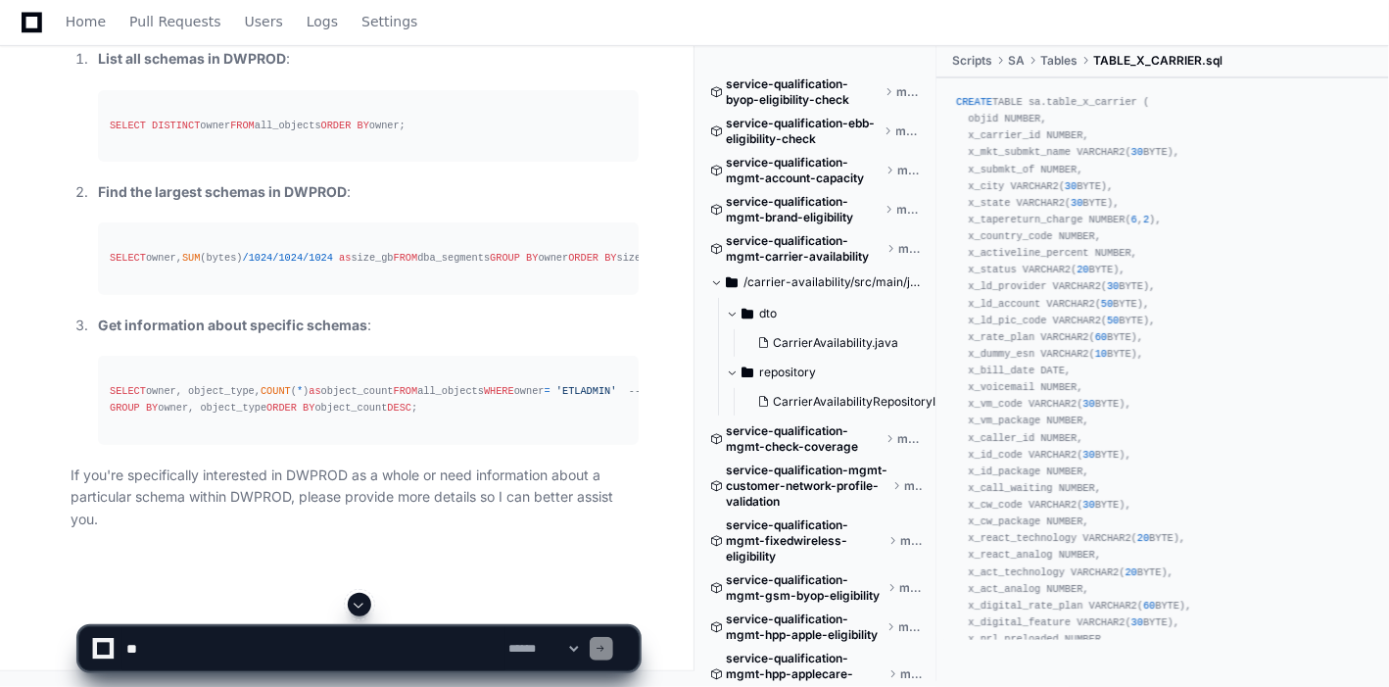
scroll to position [108351, 0]
click at [360, 603] on span at bounding box center [360, 605] width 16 height 16
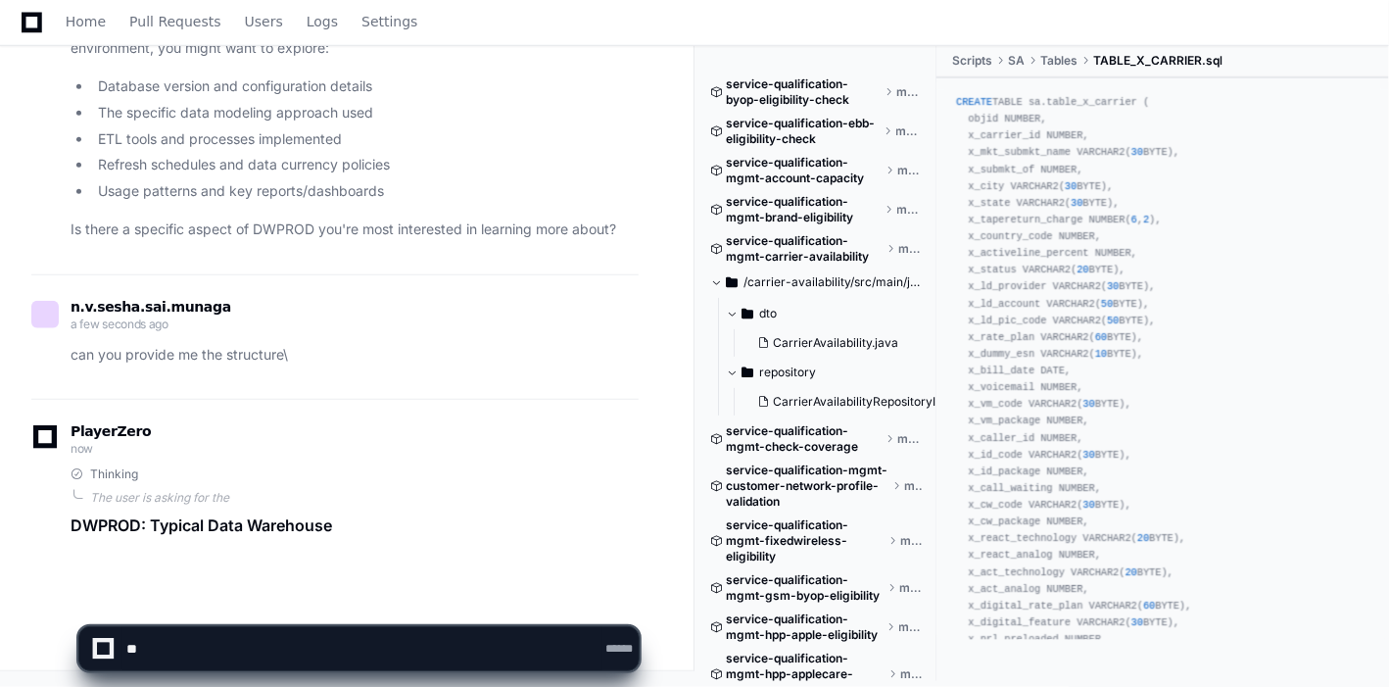
scroll to position [0, 0]
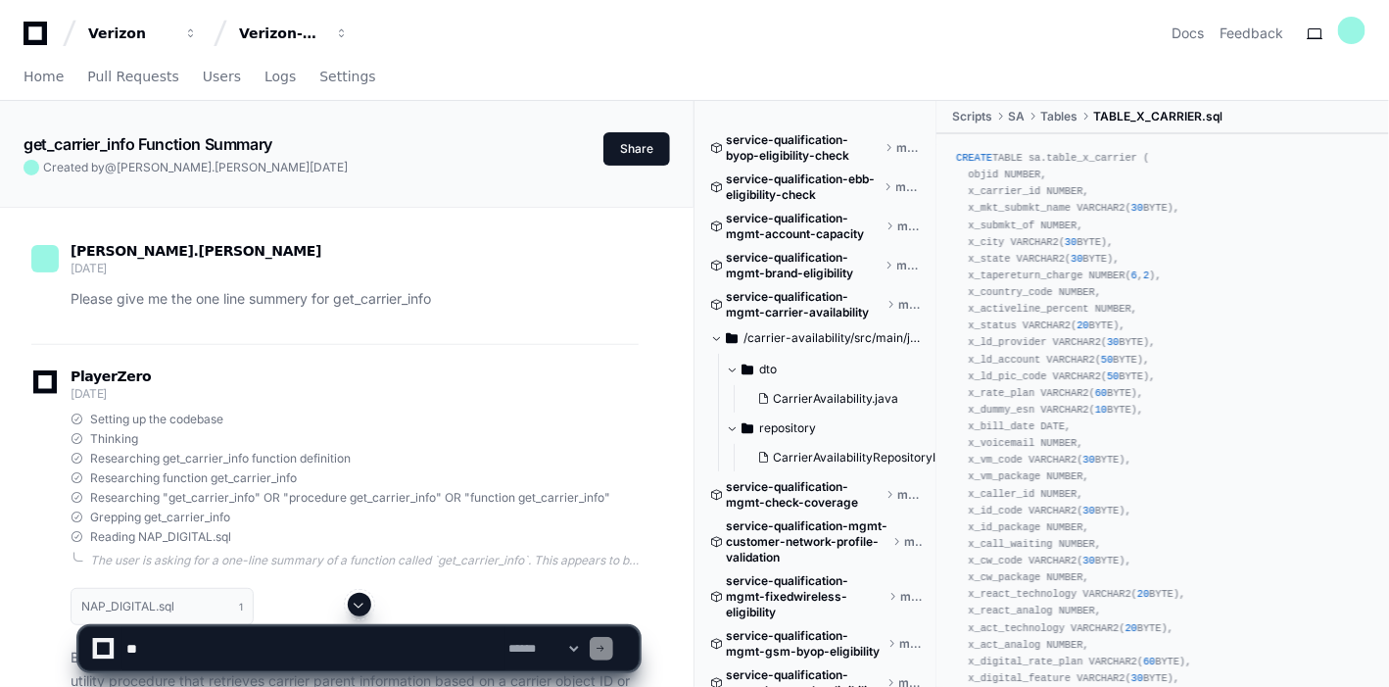
click at [363, 600] on span at bounding box center [360, 605] width 16 height 16
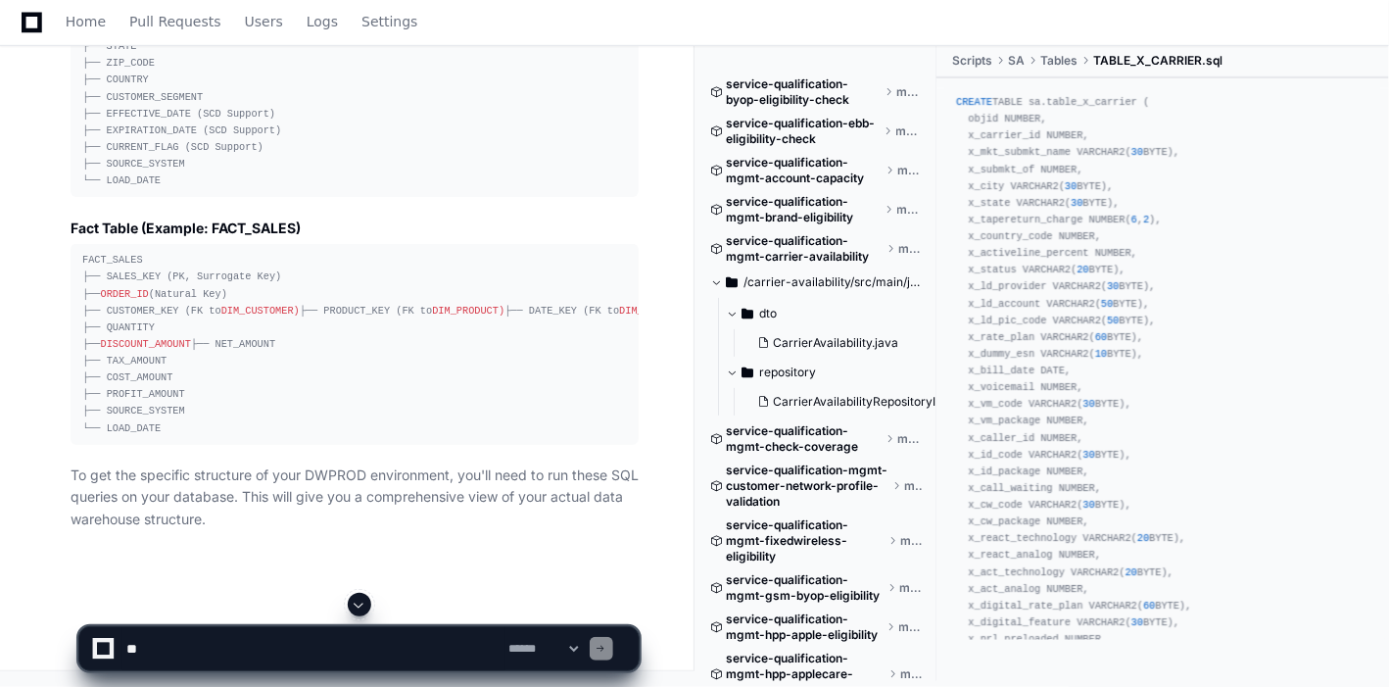
scroll to position [112131, 0]
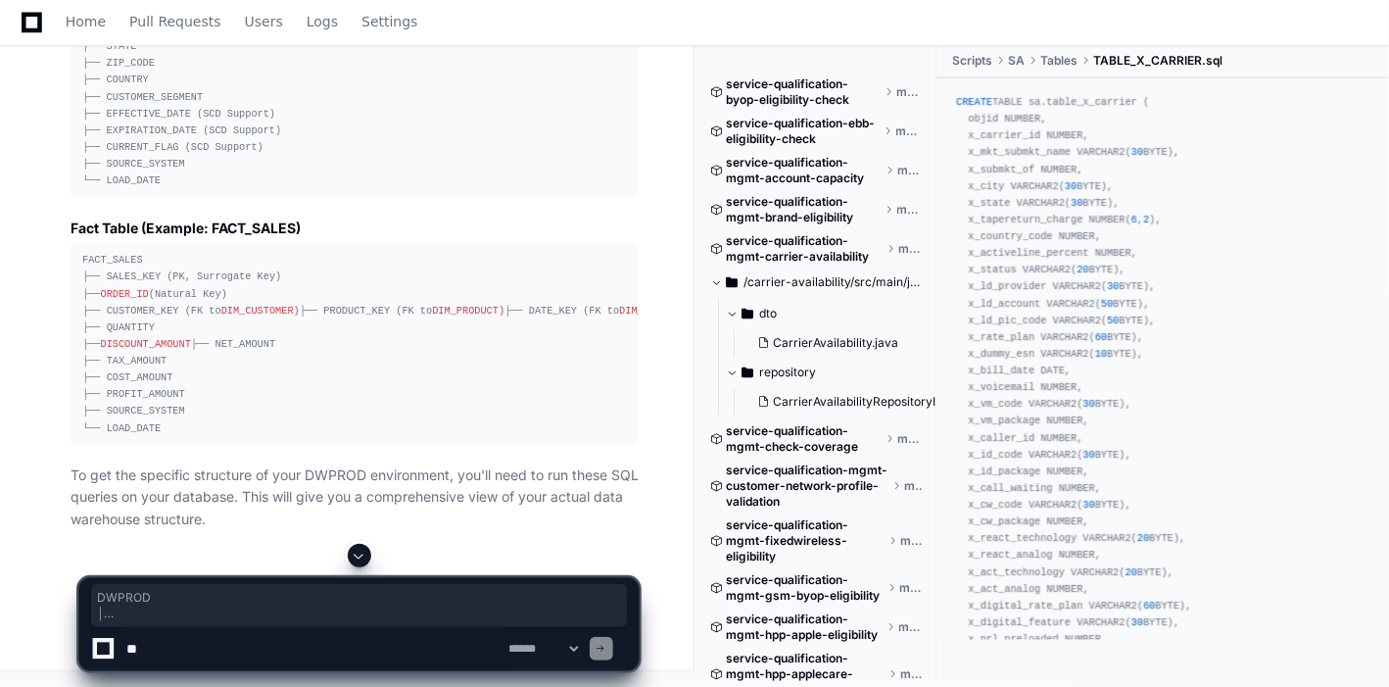
drag, startPoint x: 79, startPoint y: 472, endPoint x: 237, endPoint y: 531, distance: 168.3
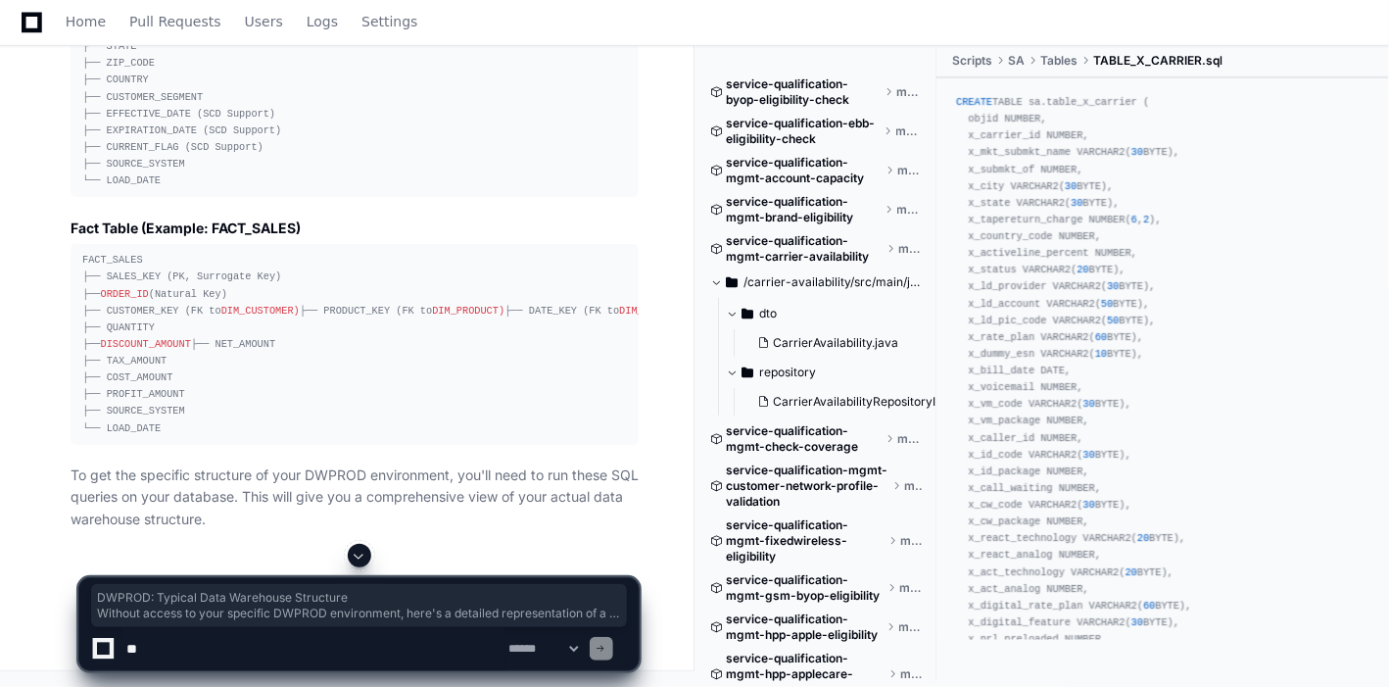
drag, startPoint x: 70, startPoint y: 88, endPoint x: 260, endPoint y: 298, distance: 283.0
drag, startPoint x: 260, startPoint y: 298, endPoint x: 243, endPoint y: 218, distance: 81.1
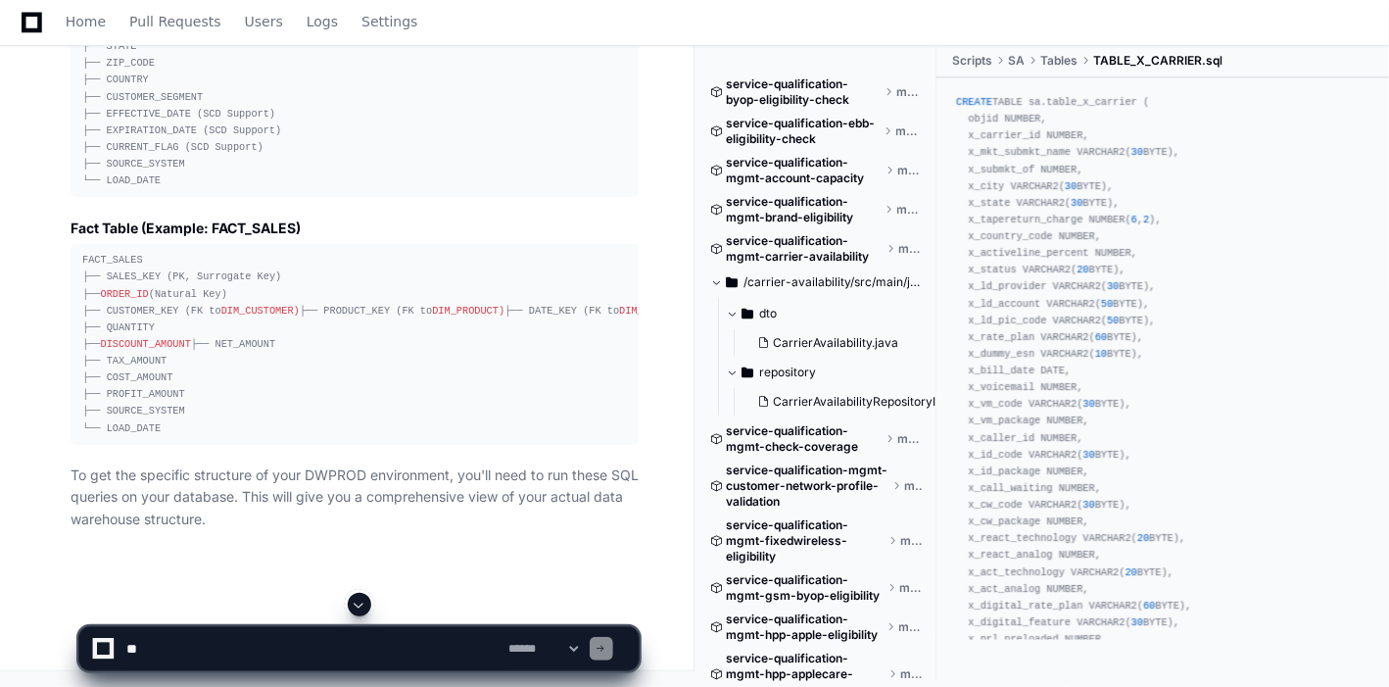
drag, startPoint x: 246, startPoint y: 163, endPoint x: 209, endPoint y: 278, distance: 121.5
drag, startPoint x: 209, startPoint y: 278, endPoint x: 154, endPoint y: 358, distance: 96.5
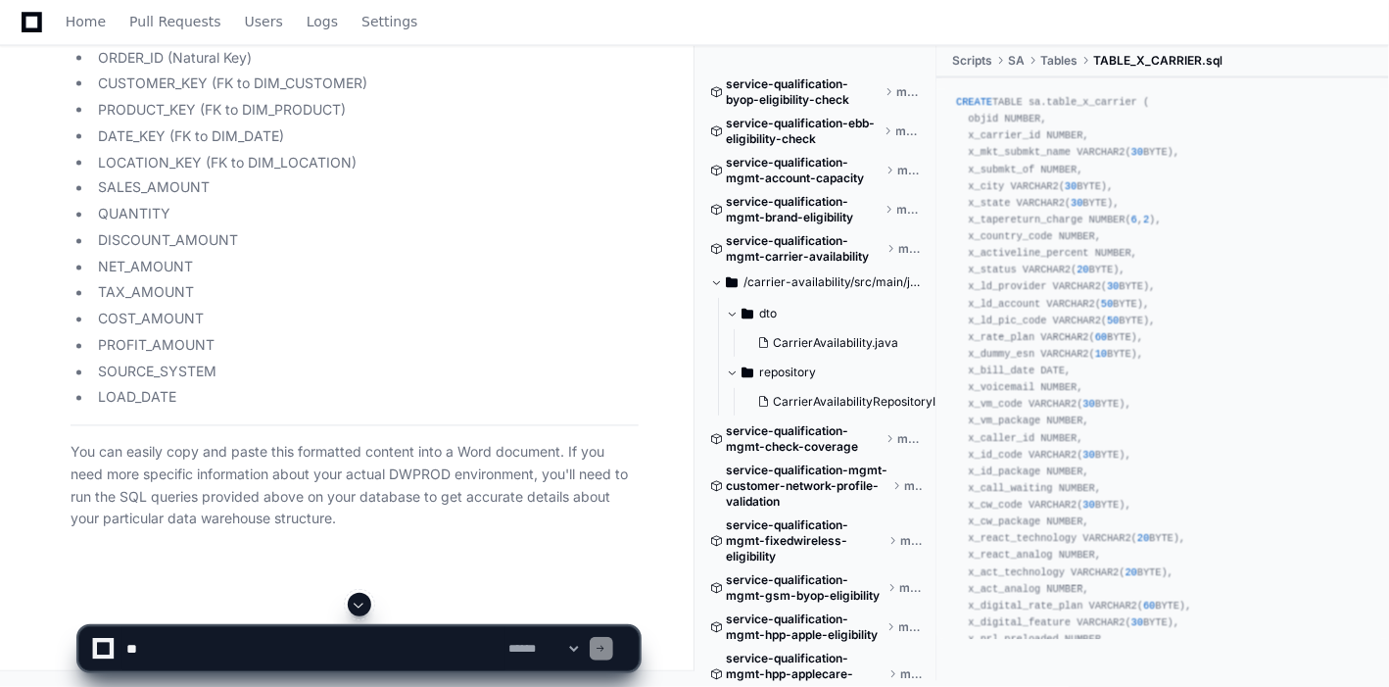
scroll to position [113017, 0]
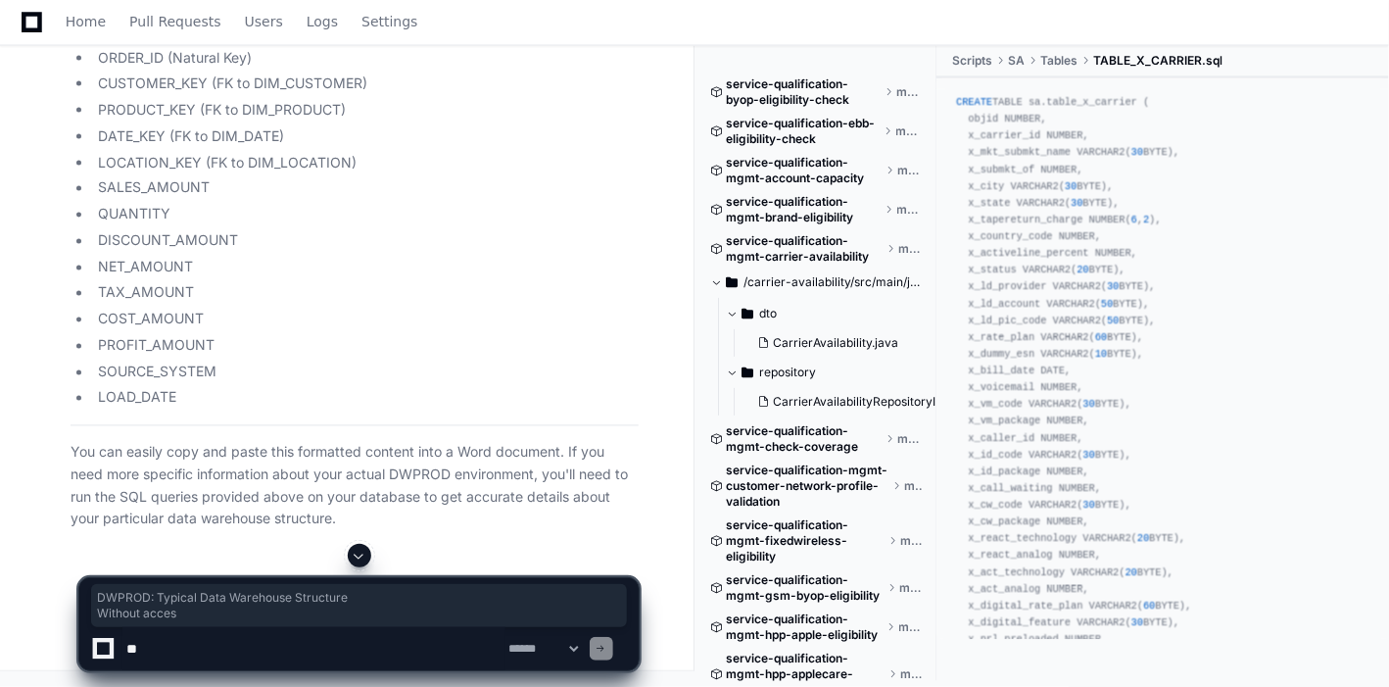
drag, startPoint x: 70, startPoint y: 444, endPoint x: 165, endPoint y: 474, distance: 99.8
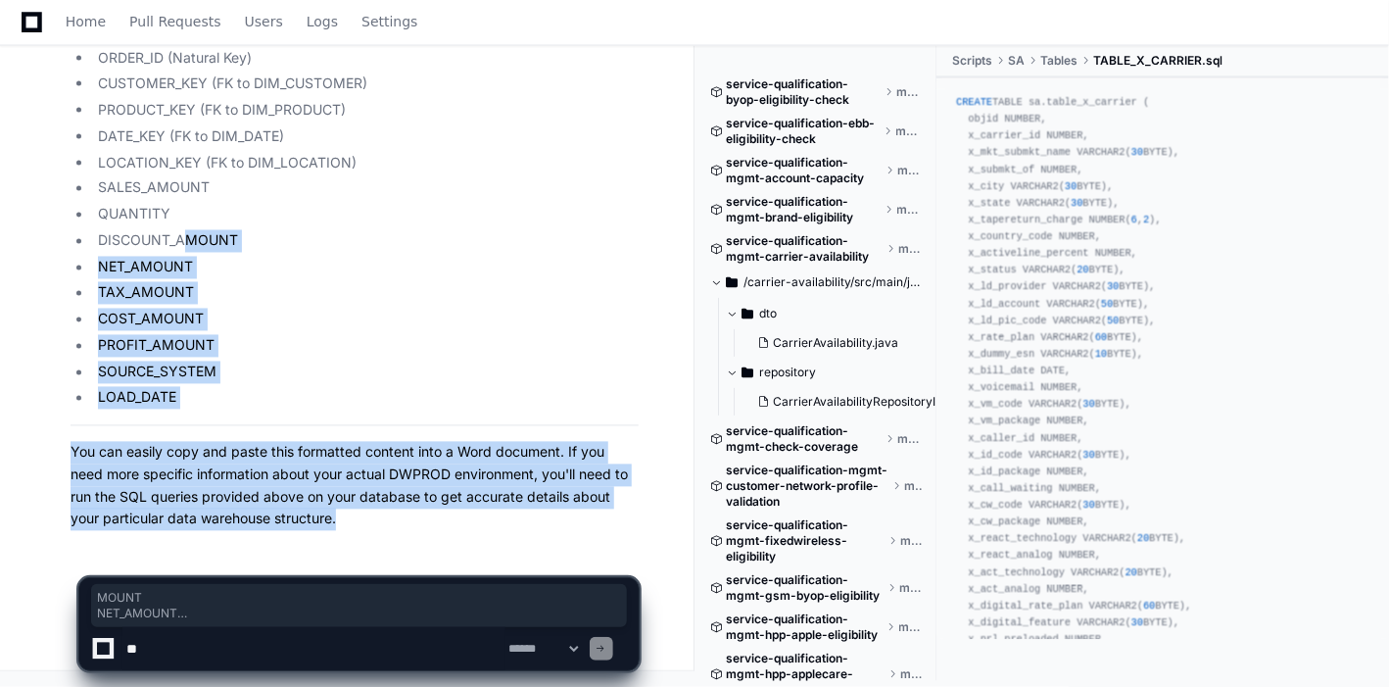
drag, startPoint x: 337, startPoint y: 518, endPoint x: 187, endPoint y: 238, distance: 317.8
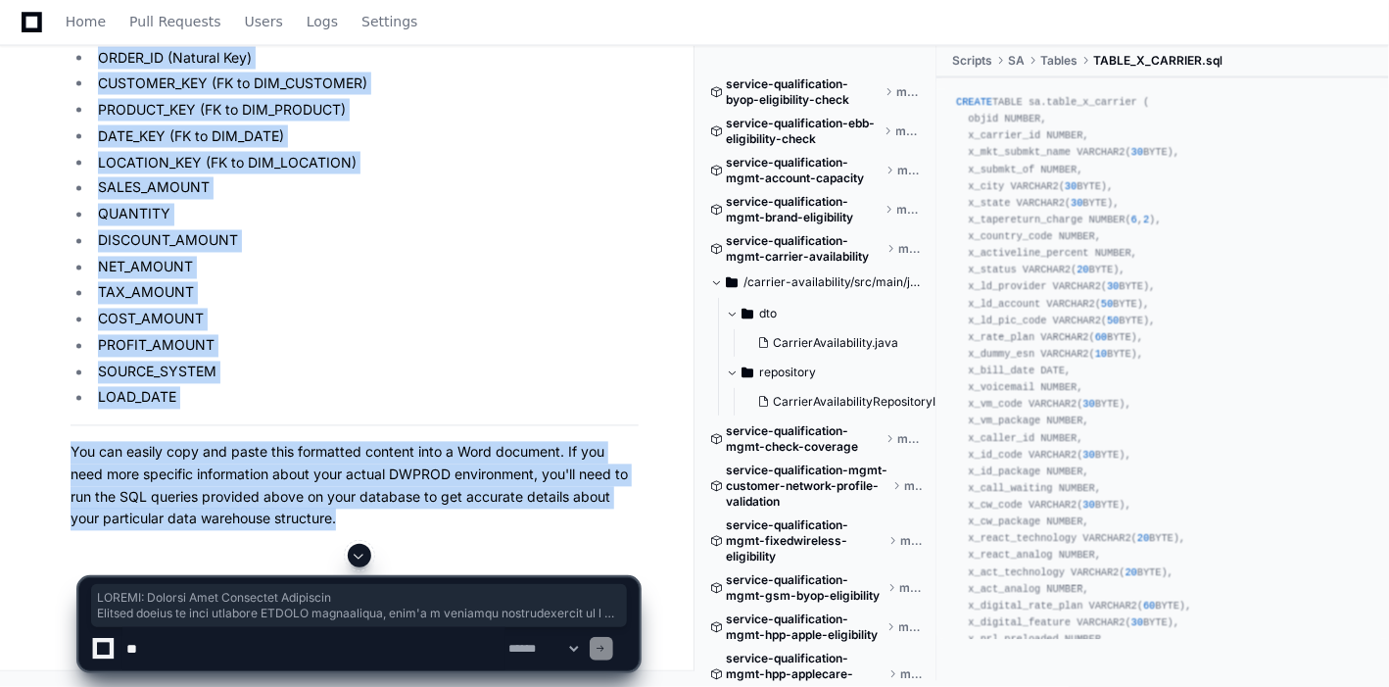
copy div "DWPROD: Typical Data Warehouse Structure Without access to your specific DWPROD…"
